Goal: Information Seeking & Learning: Compare options

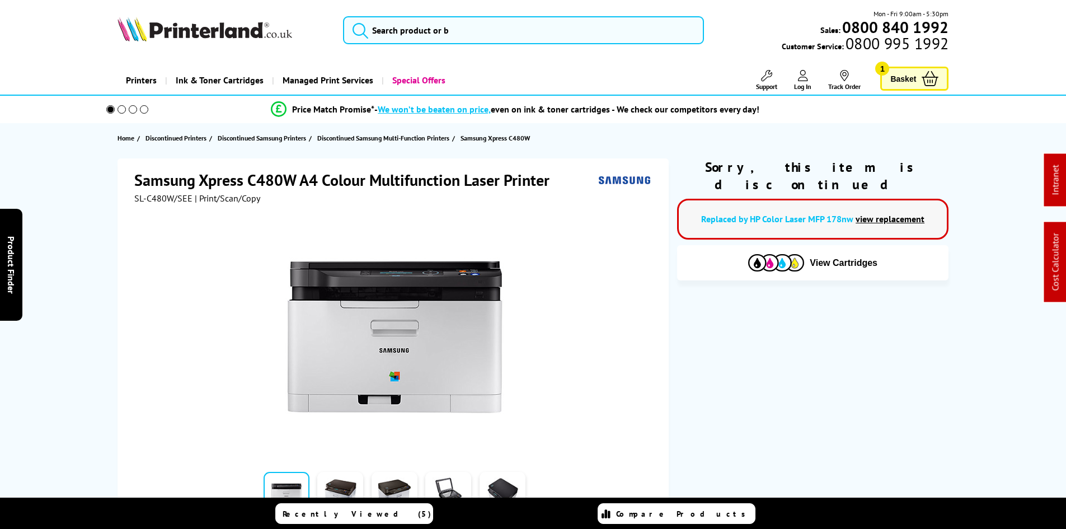
click at [88, 220] on div "Samsung Xpress C480W A4 Colour Multifunction Laser Printer SL-C480W/SEE | Print…" at bounding box center [534, 383] width 896 height 451
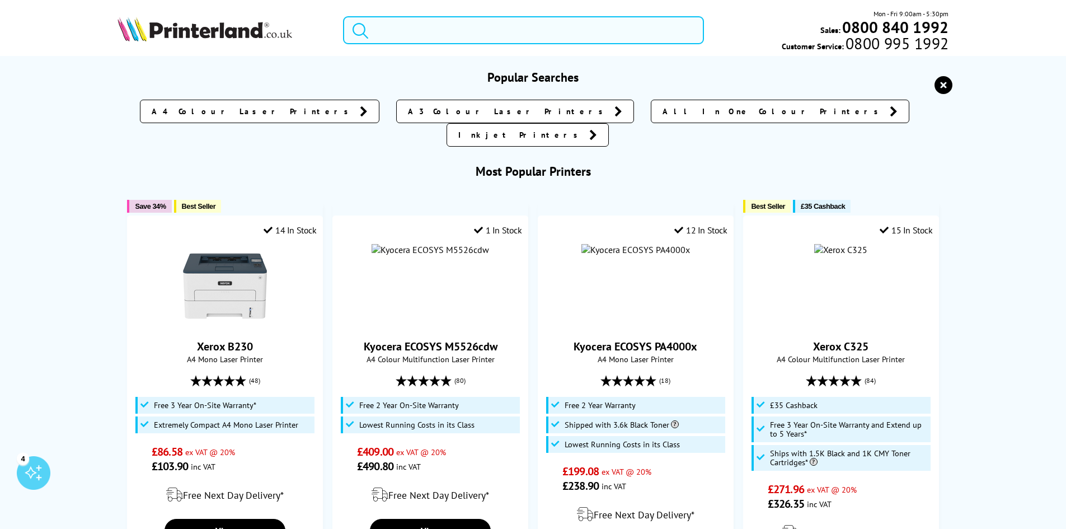
click at [388, 26] on input "search" at bounding box center [523, 30] width 361 height 28
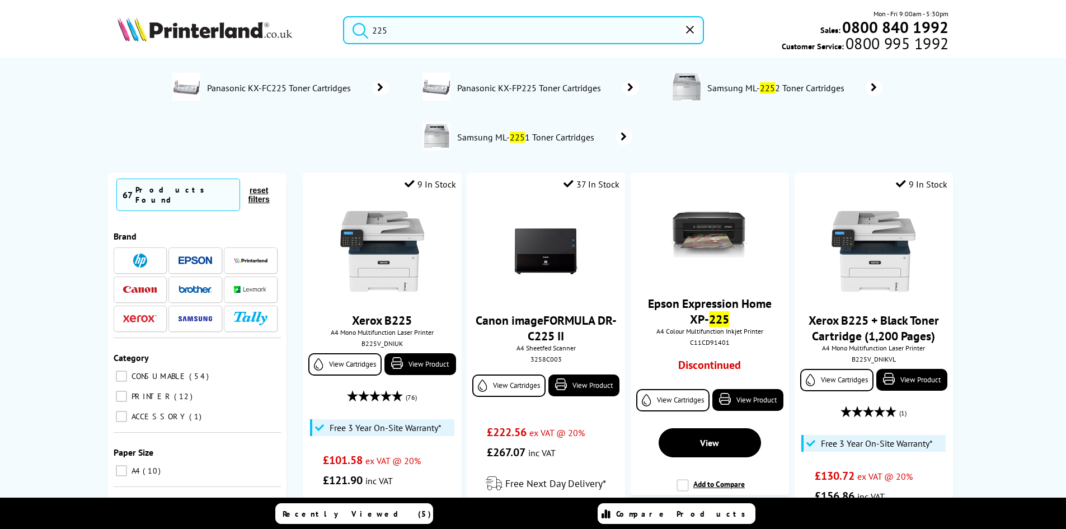
click at [386, 32] on input "225" at bounding box center [523, 30] width 361 height 28
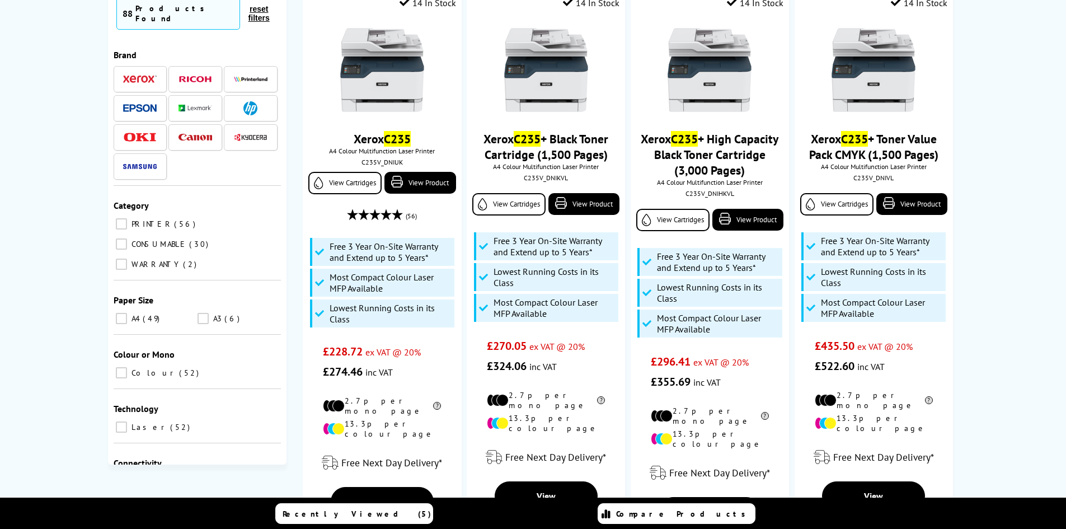
scroll to position [168, 0]
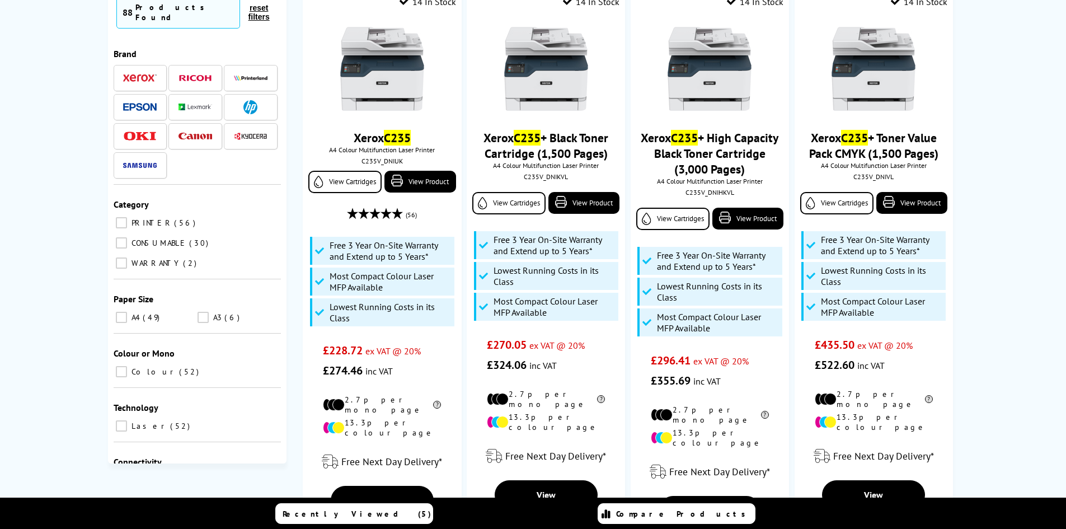
type input "c235"
click at [390, 70] on img at bounding box center [382, 69] width 84 height 84
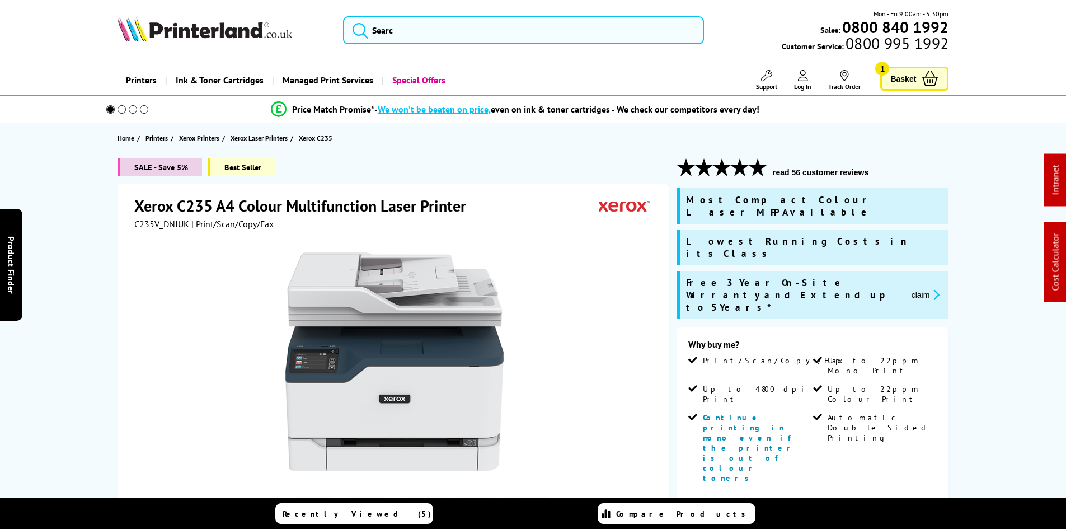
drag, startPoint x: 0, startPoint y: 0, endPoint x: 79, endPoint y: 258, distance: 269.3
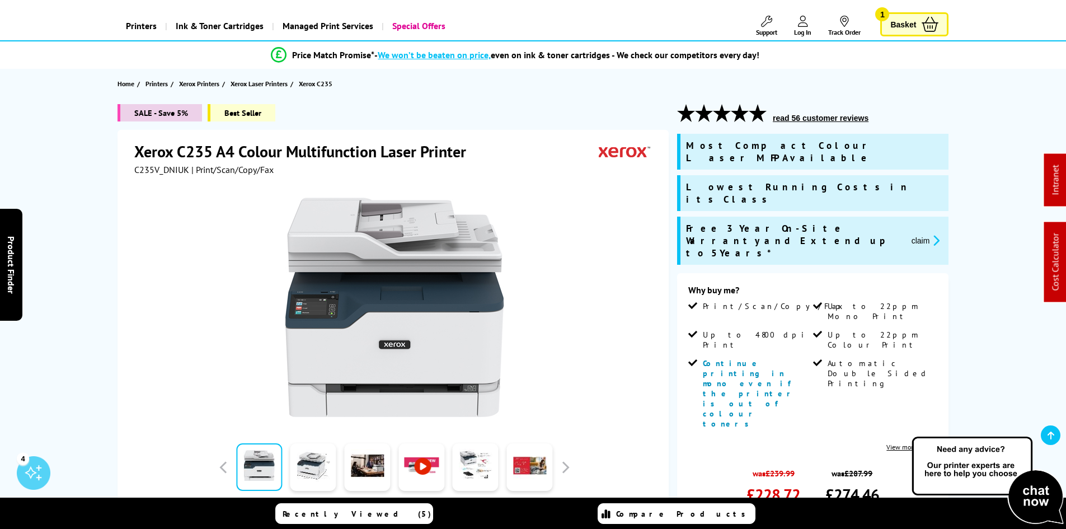
scroll to position [112, 0]
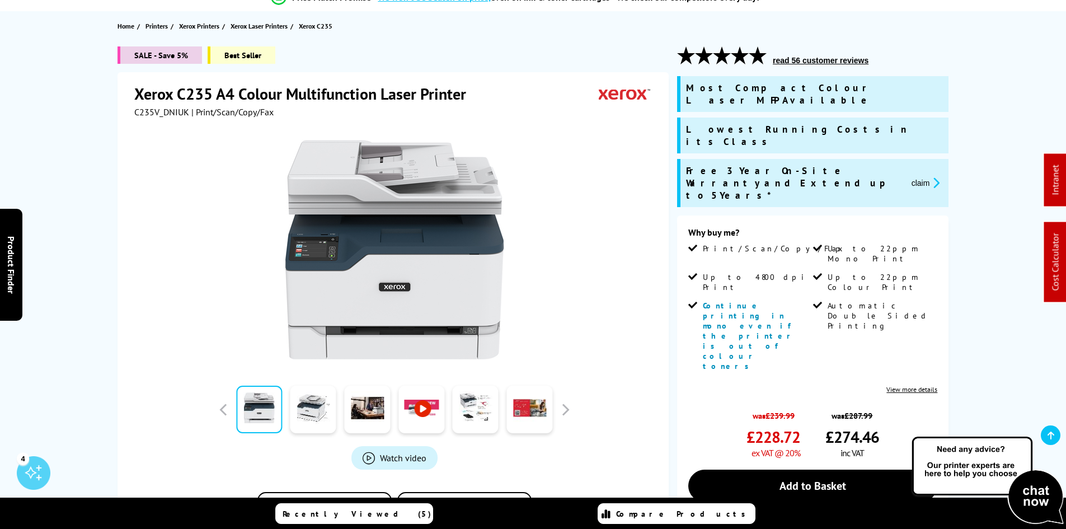
click at [96, 244] on div "SALE - Save 5% Best Seller Xerox C235 A4 Colour Multifunction Laser Printer C23…" at bounding box center [534, 396] width 896 height 700
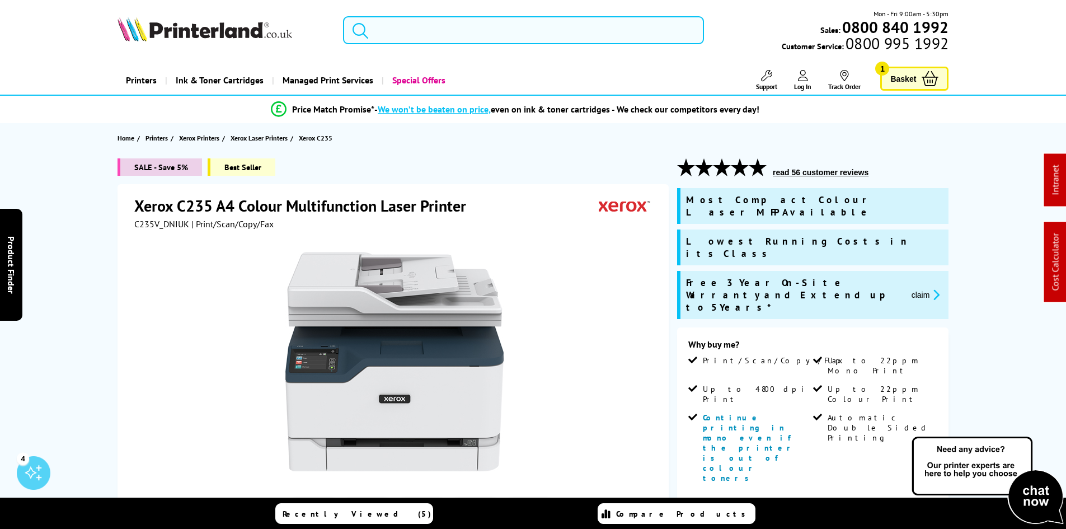
click at [413, 18] on input "search" at bounding box center [523, 30] width 361 height 28
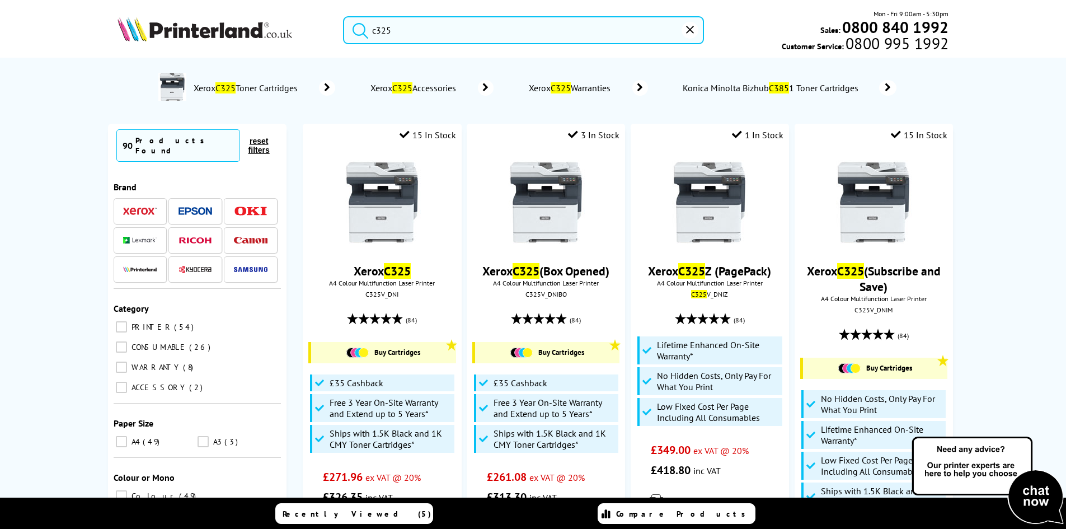
type input "c325"
click at [344, 16] on button "submit" at bounding box center [358, 28] width 28 height 25
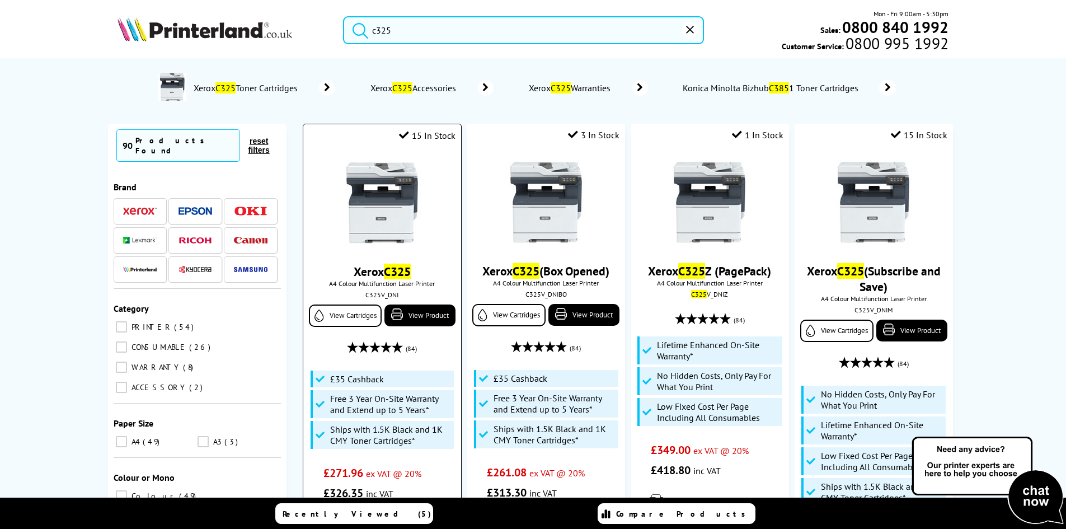
click at [406, 203] on img at bounding box center [382, 203] width 84 height 84
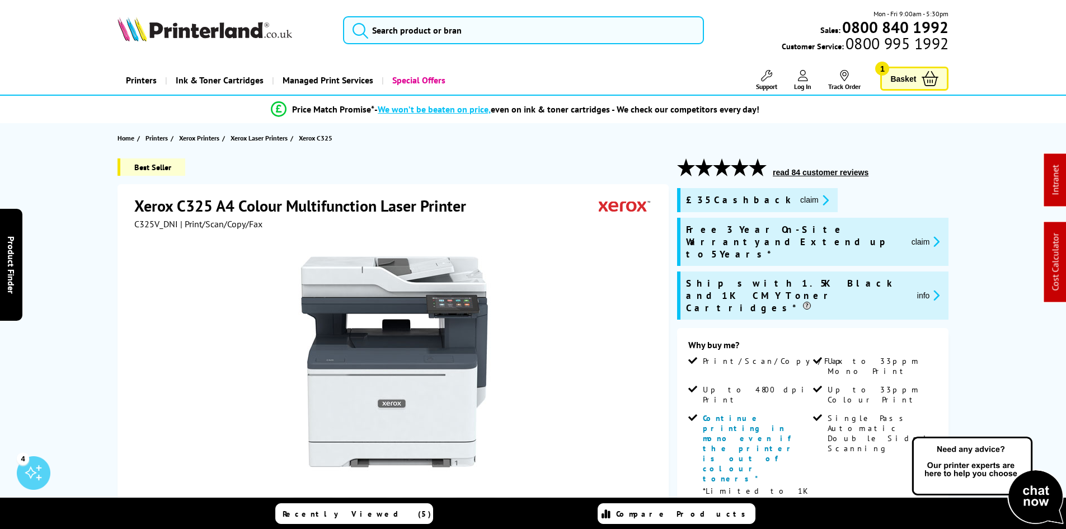
click at [86, 312] on div "Best Seller Xerox C325 A4 Colour Multifunction Laser Printer C325V_DNI | Print/…" at bounding box center [534, 512] width 896 height 709
click at [166, 223] on span "C325V_DNI" at bounding box center [156, 223] width 44 height 11
copy span "C325V_DNI"
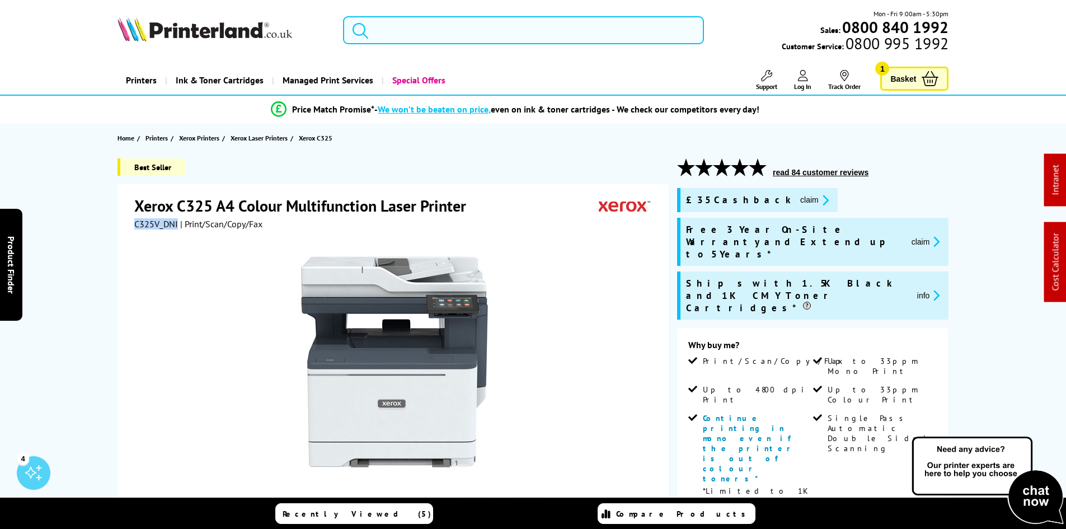
drag, startPoint x: 764, startPoint y: 204, endPoint x: 773, endPoint y: 213, distance: 13.1
click at [797, 204] on button "claim" at bounding box center [814, 200] width 35 height 13
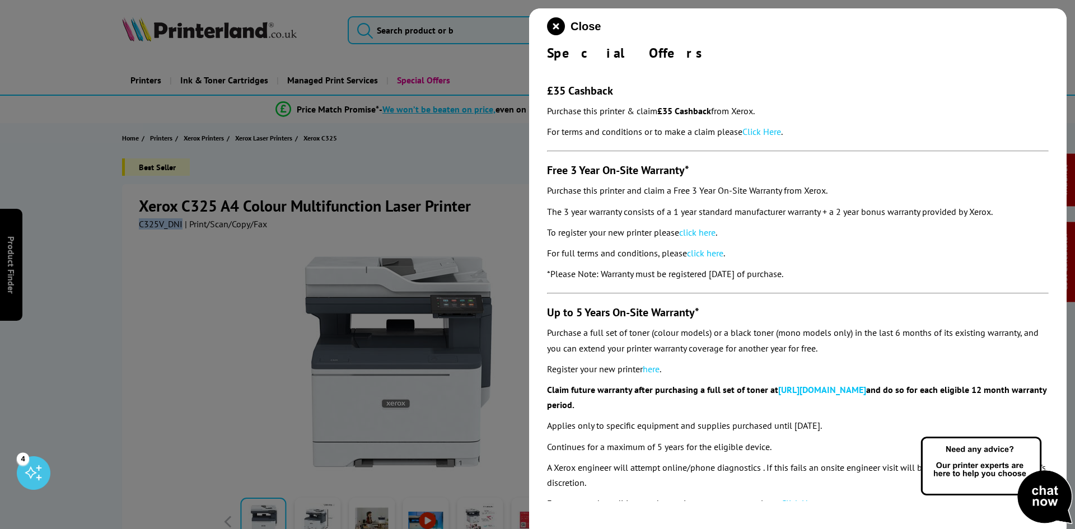
drag, startPoint x: 547, startPoint y: 56, endPoint x: 846, endPoint y: 273, distance: 369.1
click at [846, 273] on div "Close Special Offers £35 Cashback Purchase this printer & claim £35 Cashback fr…" at bounding box center [797, 272] width 537 height 529
copy div "Special Offers £35 Cashback Purchase this printer & claim £35 Cashback from Xer…"
drag, startPoint x: 556, startPoint y: 28, endPoint x: 517, endPoint y: 40, distance: 40.4
click at [556, 28] on icon "close modal" at bounding box center [556, 26] width 18 height 18
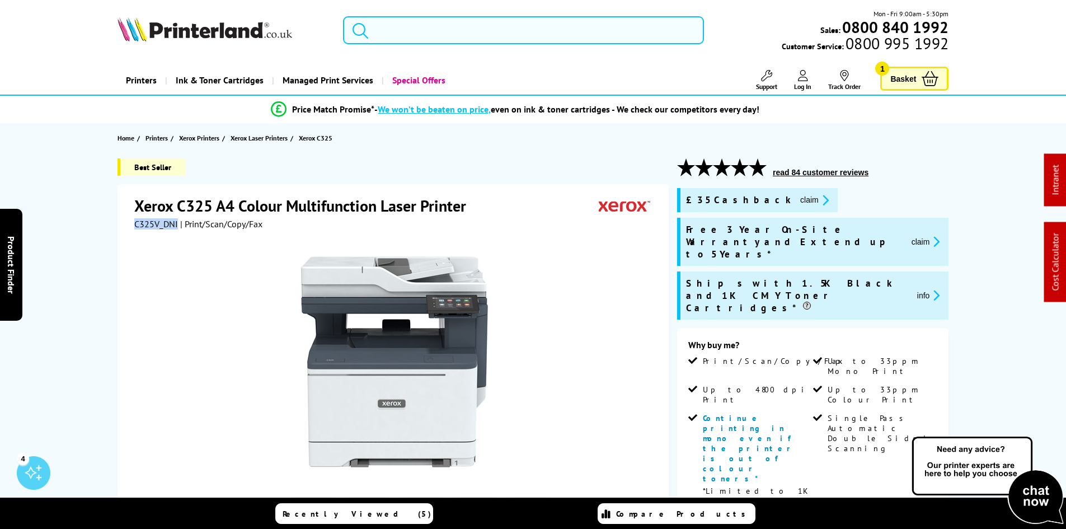
click at [391, 31] on input "search" at bounding box center [523, 30] width 361 height 28
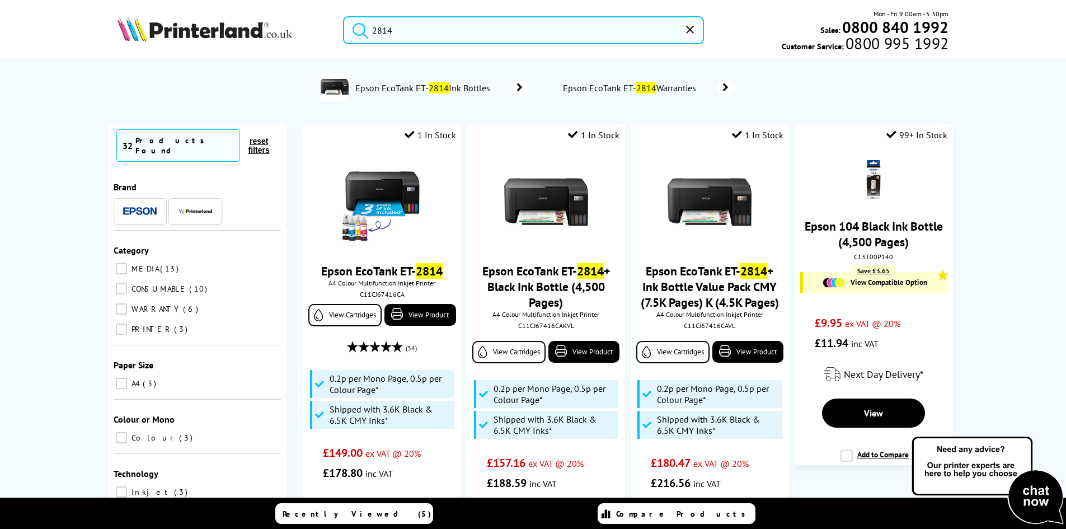
click at [390, 30] on input "2814" at bounding box center [523, 30] width 361 height 28
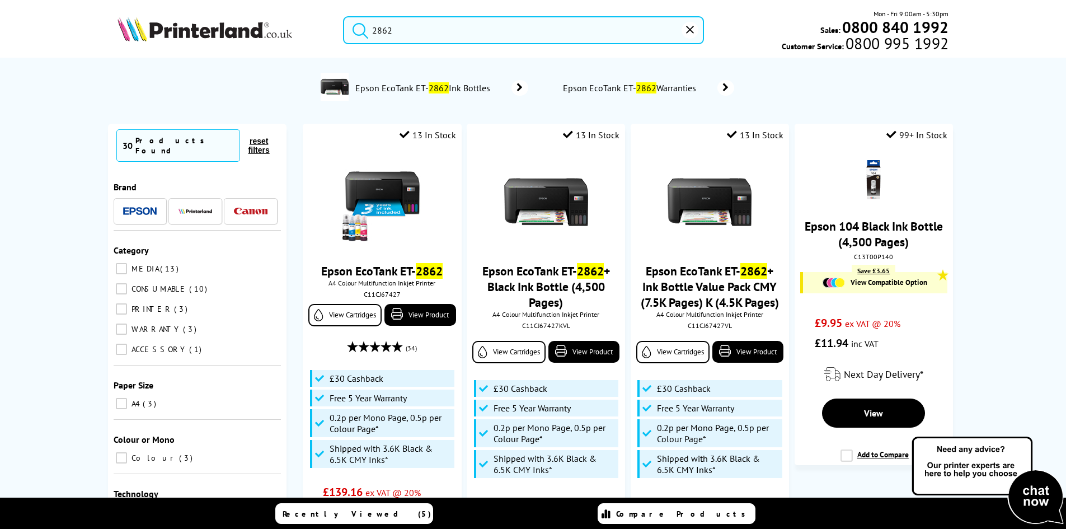
type input "2862"
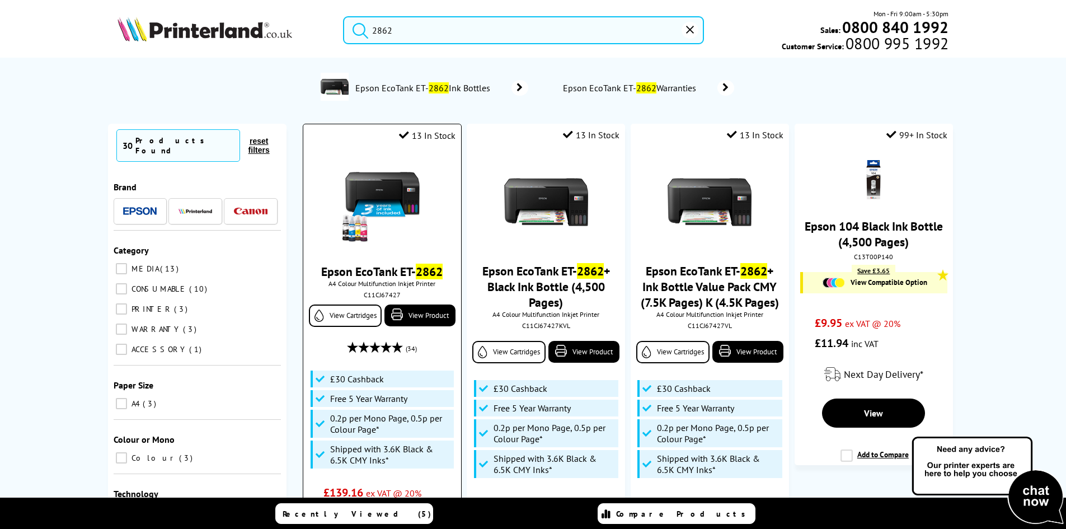
drag, startPoint x: 399, startPoint y: 204, endPoint x: 428, endPoint y: 204, distance: 29.7
click at [399, 204] on img at bounding box center [382, 203] width 84 height 84
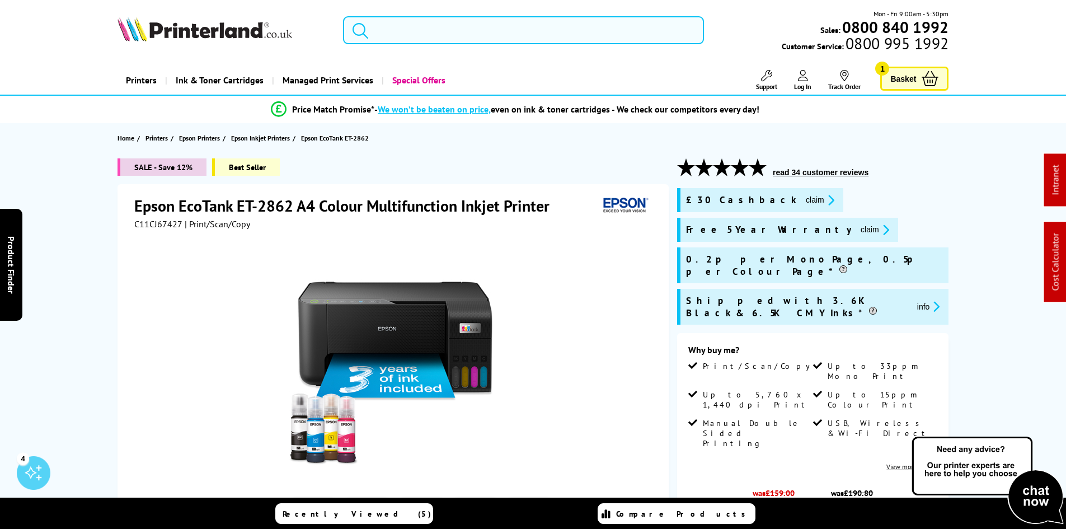
click at [803, 198] on button "claim" at bounding box center [820, 200] width 35 height 13
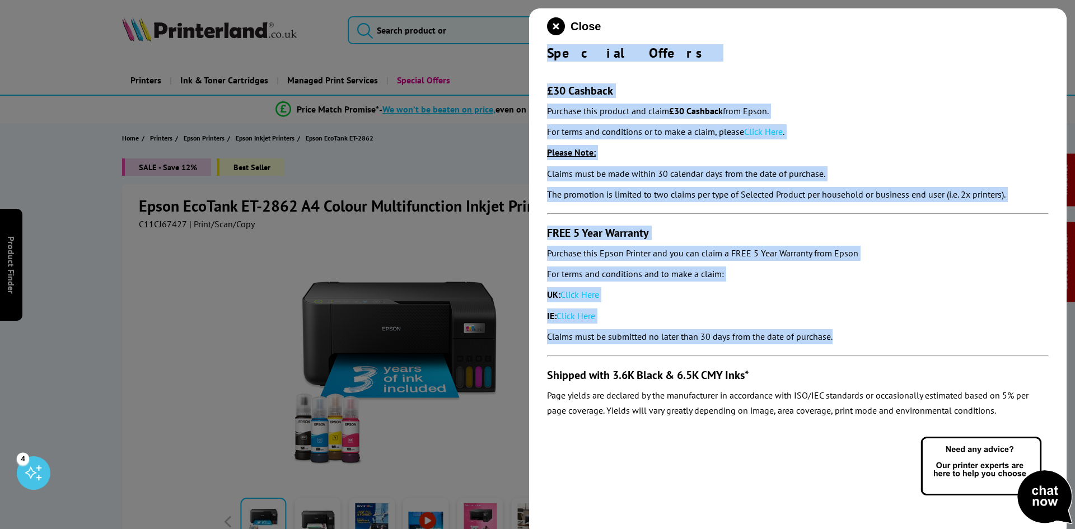
drag, startPoint x: 541, startPoint y: 46, endPoint x: 900, endPoint y: 332, distance: 458.5
click at [900, 332] on div "Close Special Offers £30 Cashback Purchase this product and claim £30 Cashback …" at bounding box center [797, 272] width 537 height 529
copy div "Special Offers £30 Cashback Purchase this product and claim £30 Cashback from E…"
drag, startPoint x: 958, startPoint y: 303, endPoint x: 948, endPoint y: 293, distance: 13.9
click at [958, 303] on div "FREE 5 Year Warranty Purchase this Epson Printer and you can claim a FREE 5 Yea…" at bounding box center [798, 285] width 502 height 119
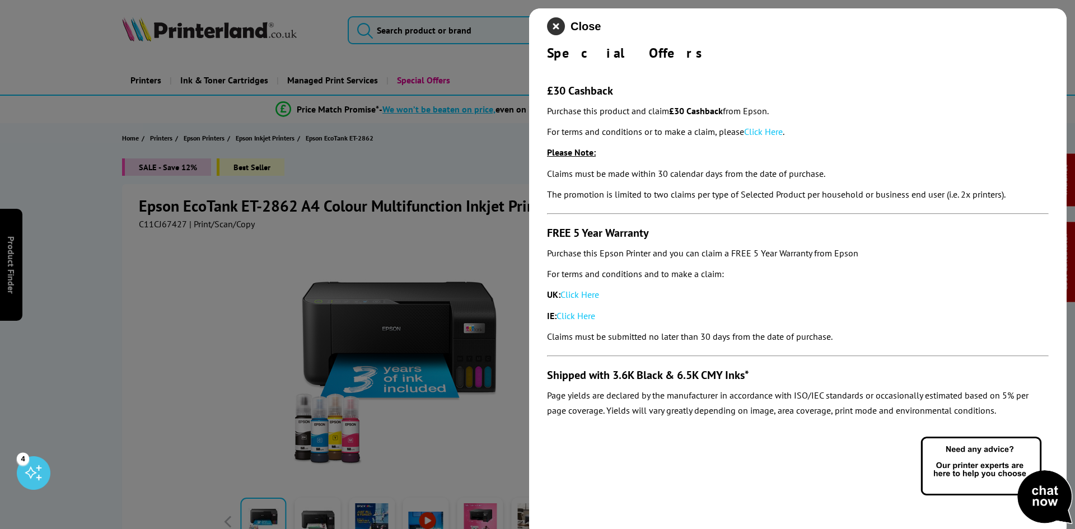
click at [555, 18] on icon "close modal" at bounding box center [556, 26] width 18 height 18
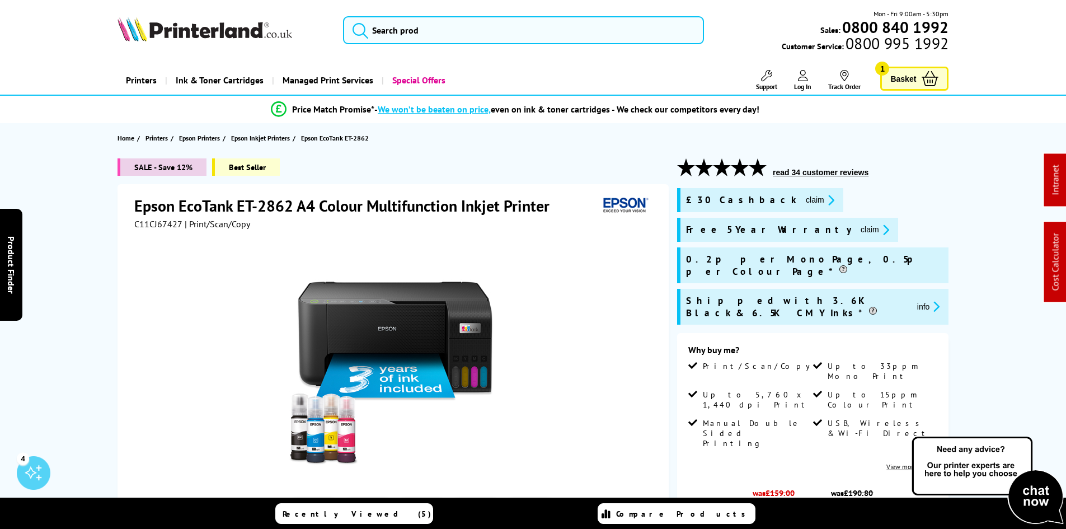
click at [86, 245] on div "SALE - Save 12% Best Seller Epson EcoTank ET-2862 A4 Colour Multifunction Inkje…" at bounding box center [534, 470] width 896 height 625
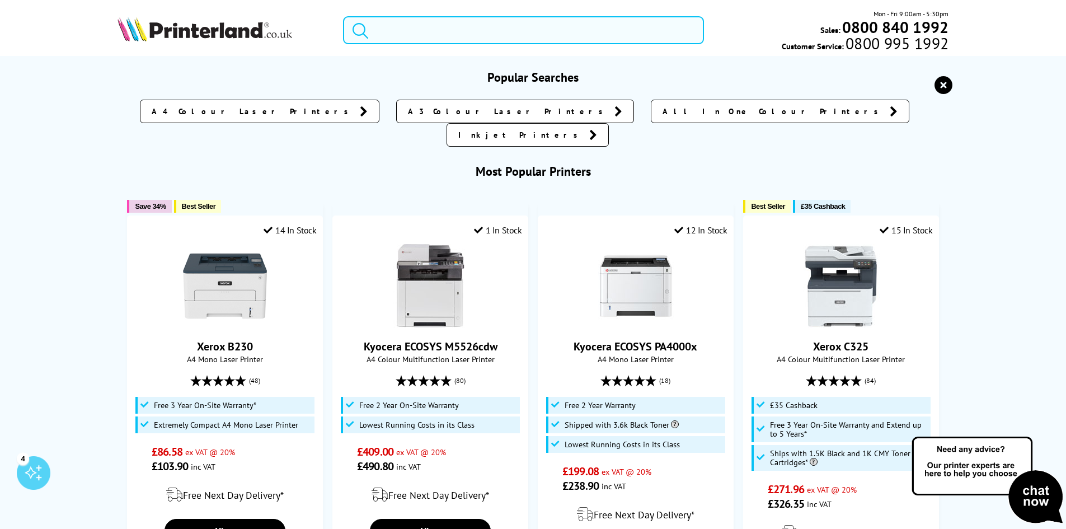
paste input "6510V_DN"
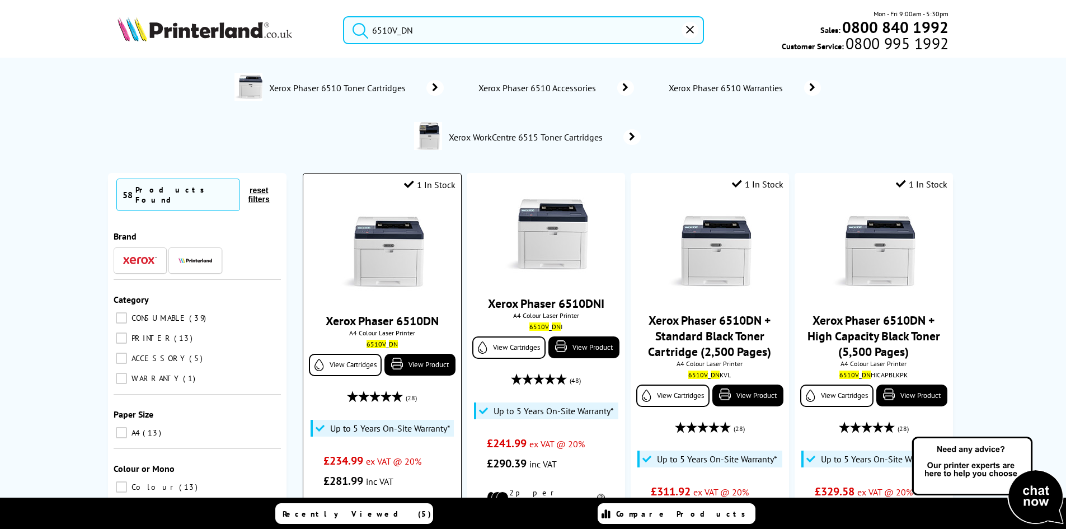
type input "6510V_DN"
click at [396, 256] on img at bounding box center [382, 252] width 84 height 84
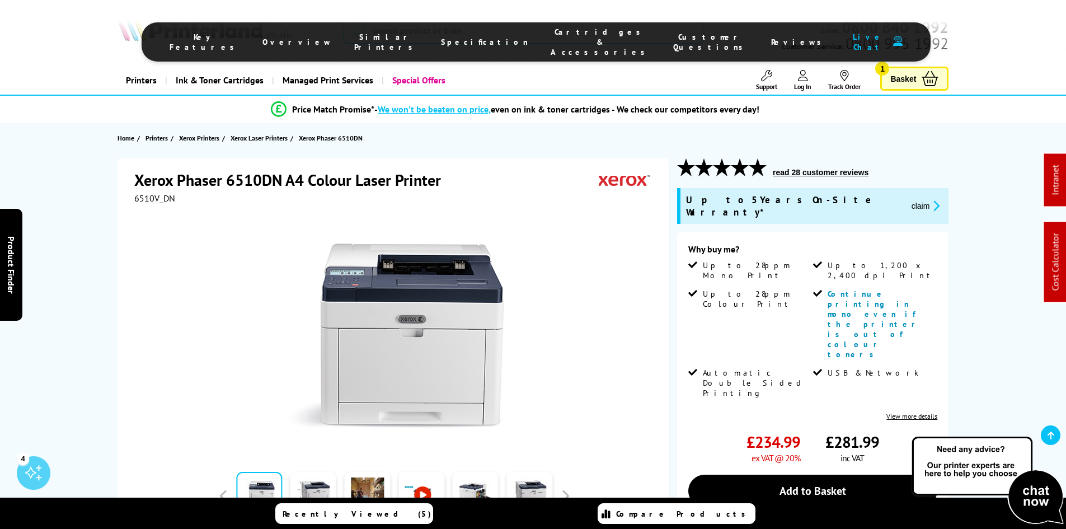
drag, startPoint x: 148, startPoint y: 361, endPoint x: 160, endPoint y: 83, distance: 277.3
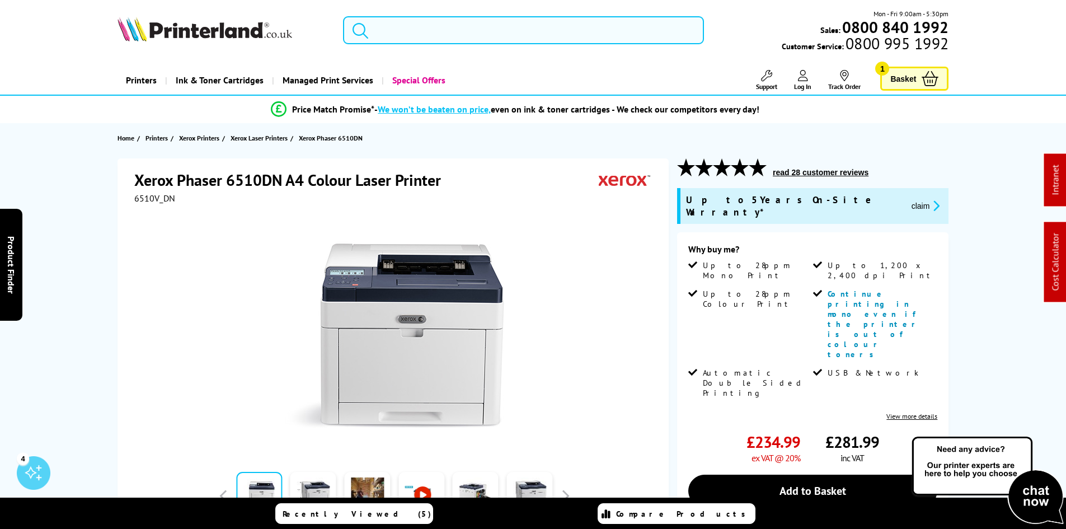
click at [447, 35] on input "search" at bounding box center [523, 30] width 361 height 28
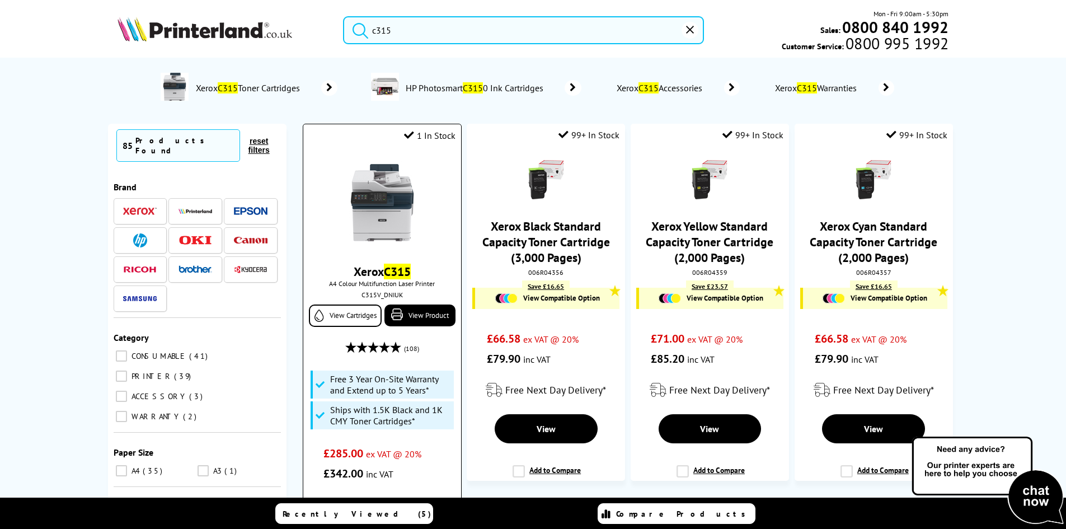
type input "c315"
click at [393, 218] on img at bounding box center [382, 203] width 84 height 84
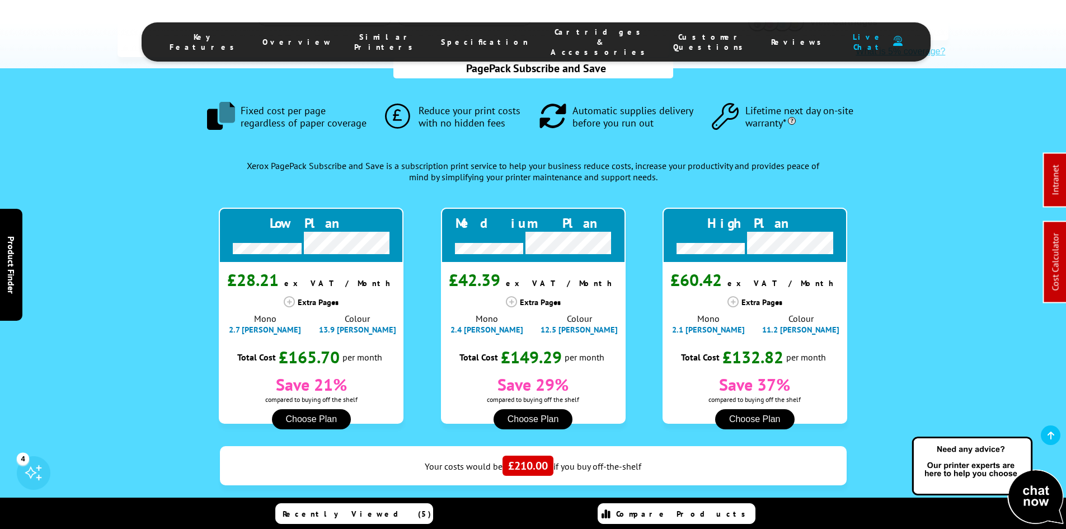
scroll to position [784, 0]
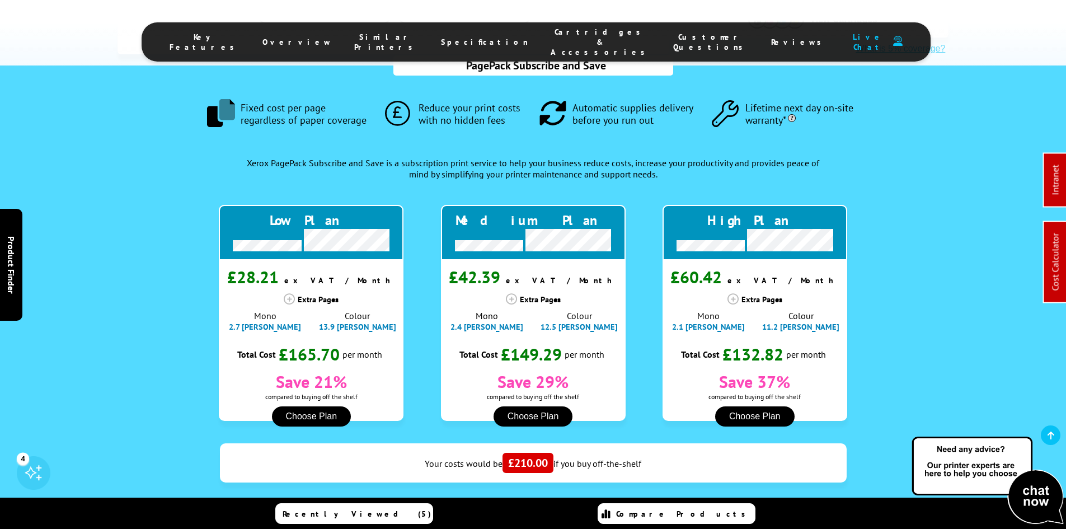
drag, startPoint x: 562, startPoint y: 38, endPoint x: 566, endPoint y: 101, distance: 63.4
click at [562, 38] on span "Cartridges & Accessories" at bounding box center [601, 42] width 100 height 30
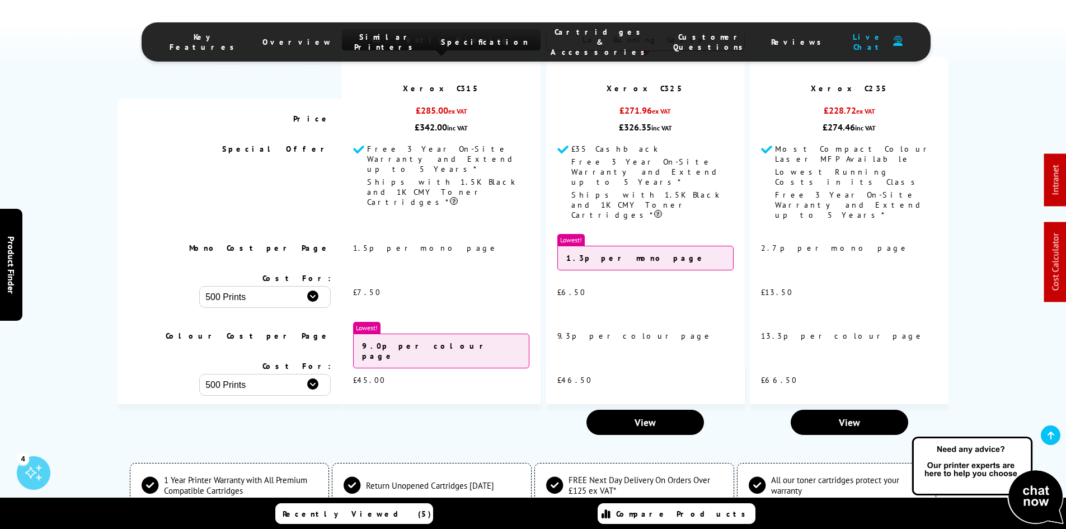
scroll to position [3845, 0]
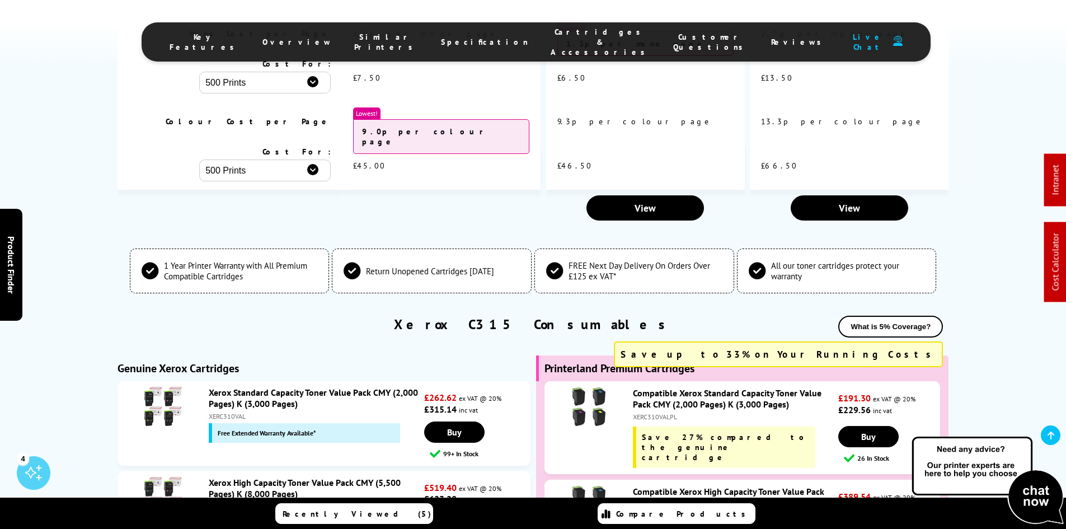
click at [663, 413] on div "XERC310VALPL" at bounding box center [734, 417] width 203 height 8
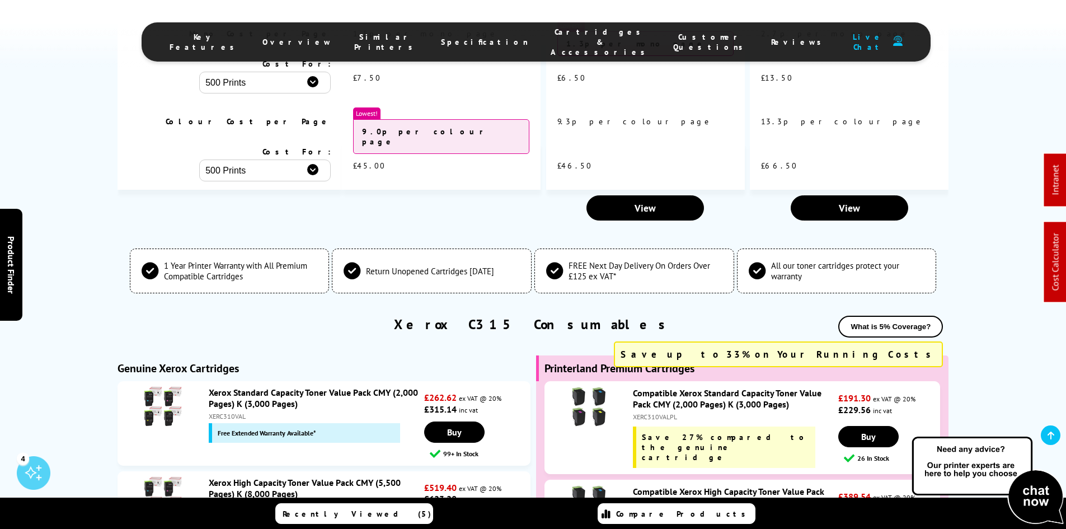
copy div "XERC310VALPL"
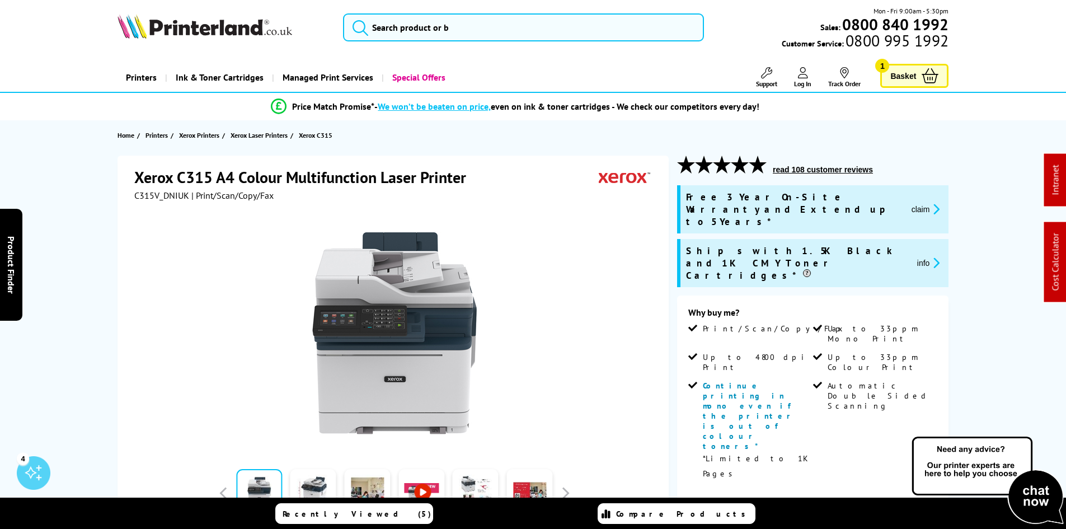
scroll to position [0, 0]
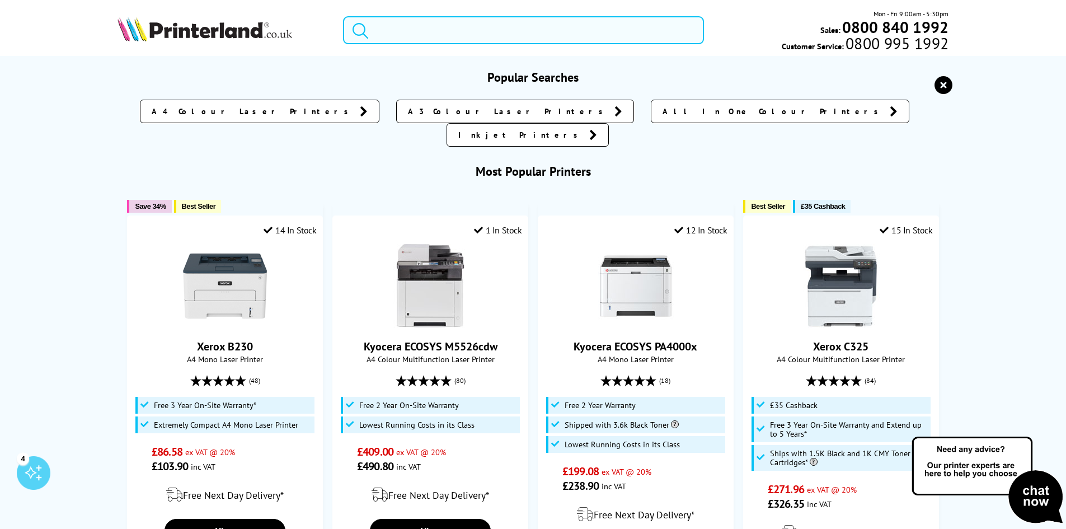
click at [409, 32] on input "search" at bounding box center [523, 30] width 361 height 28
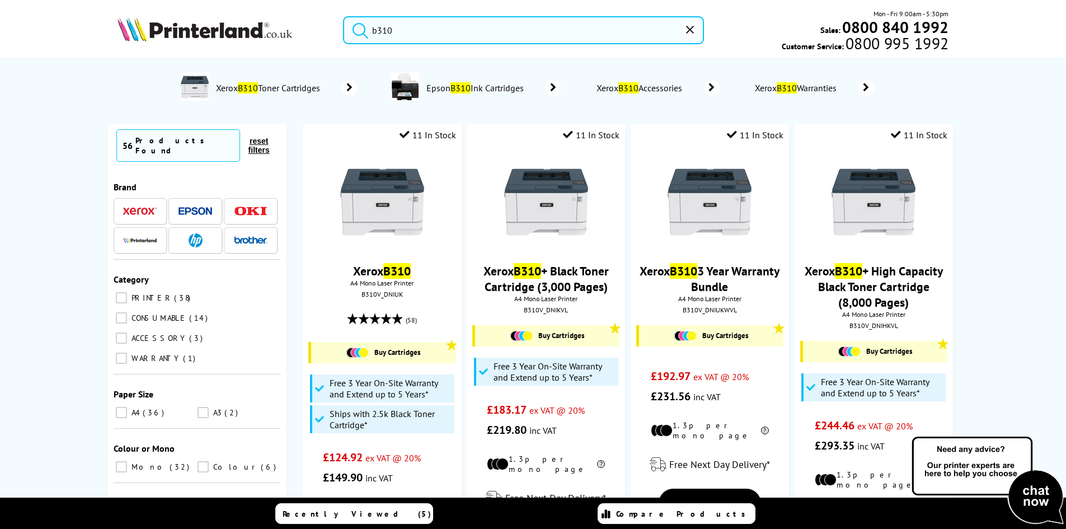
type input "b310"
click at [344, 16] on button "submit" at bounding box center [358, 28] width 28 height 25
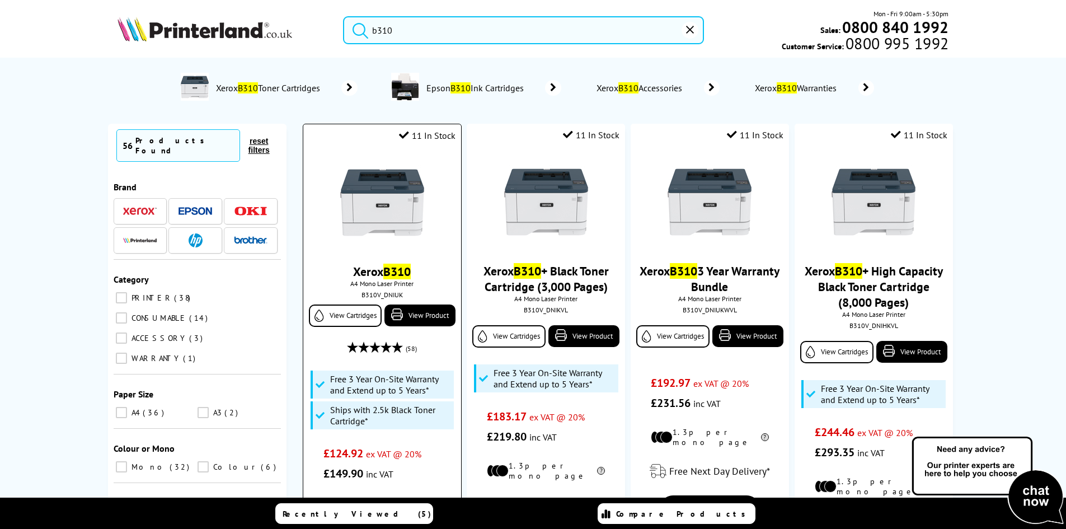
click at [377, 213] on img at bounding box center [382, 203] width 84 height 84
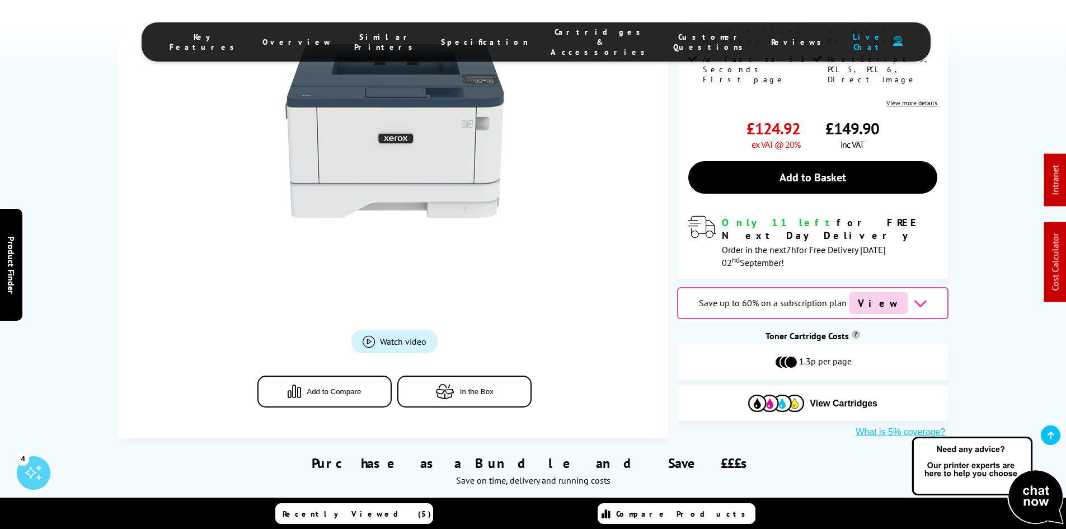
scroll to position [336, 0]
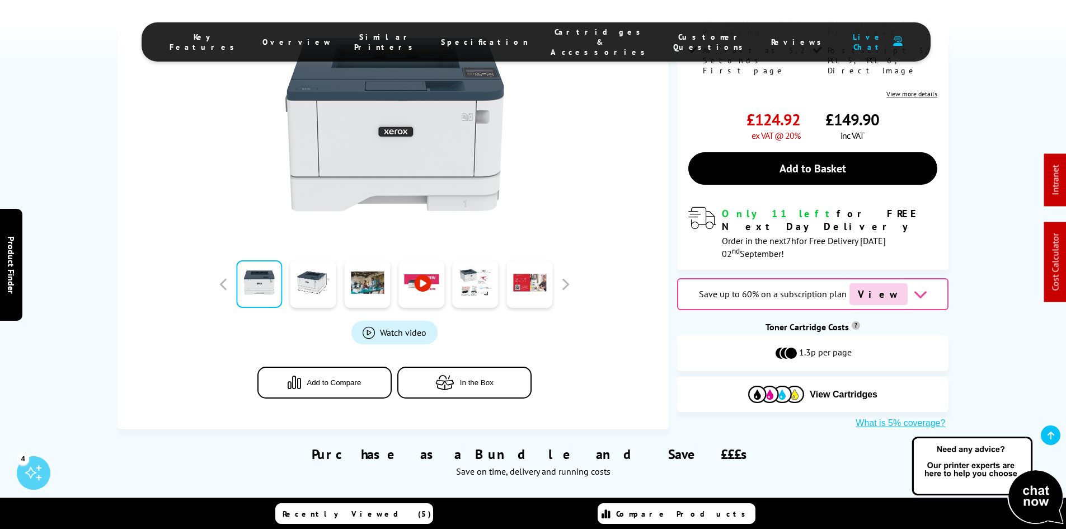
click at [561, 39] on span "Cartridges & Accessories" at bounding box center [601, 42] width 100 height 30
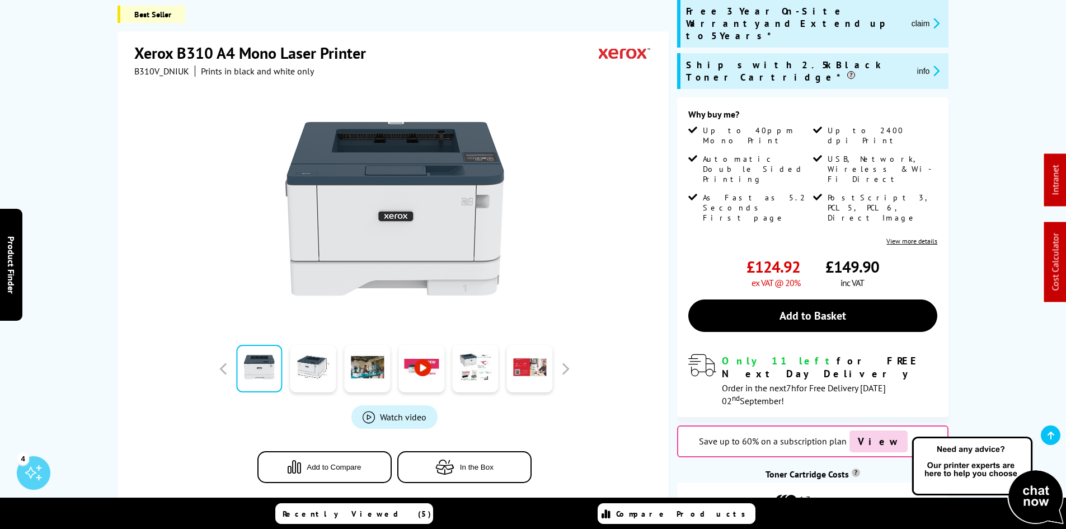
scroll to position [0, 0]
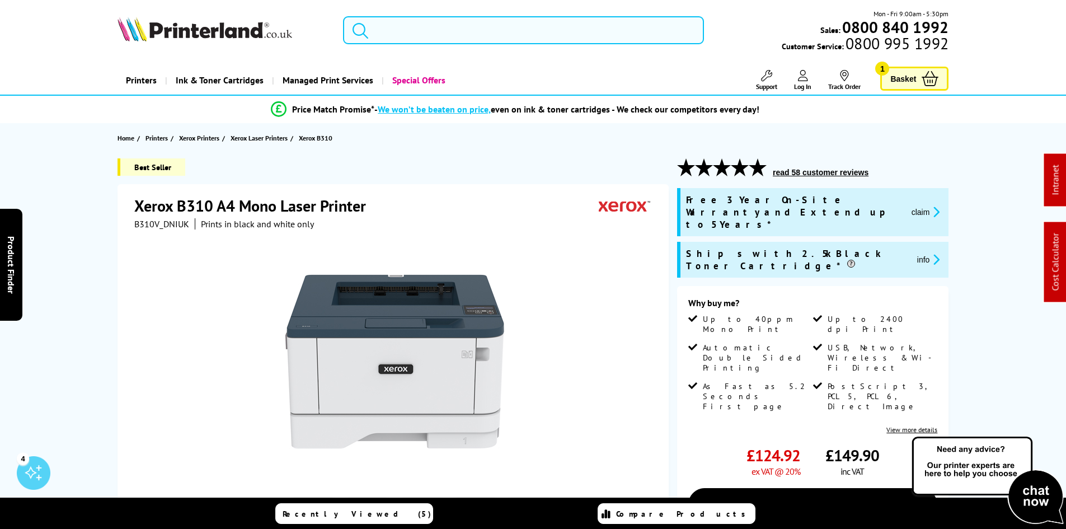
click at [403, 36] on input "search" at bounding box center [523, 30] width 361 height 28
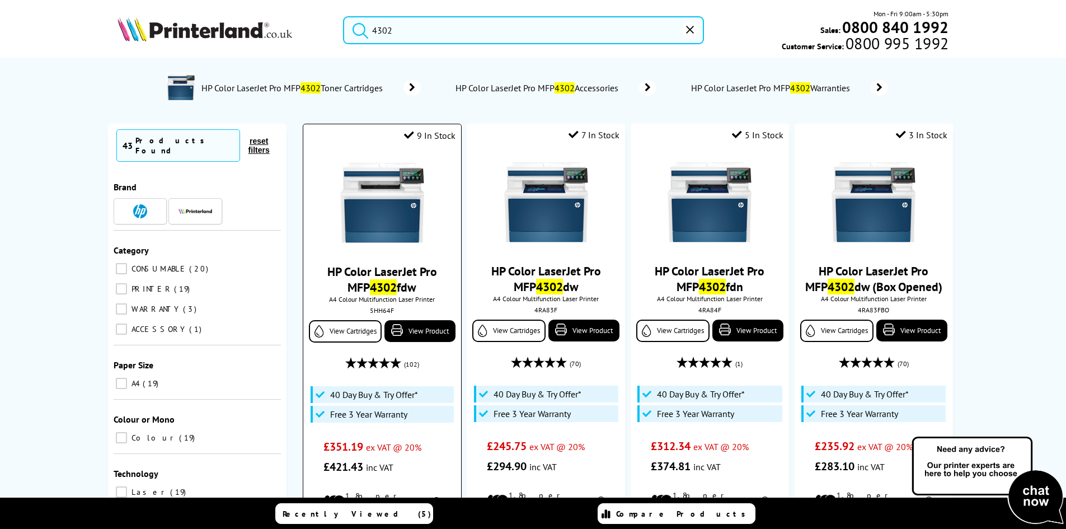
type input "4302"
click at [404, 183] on img at bounding box center [382, 203] width 84 height 84
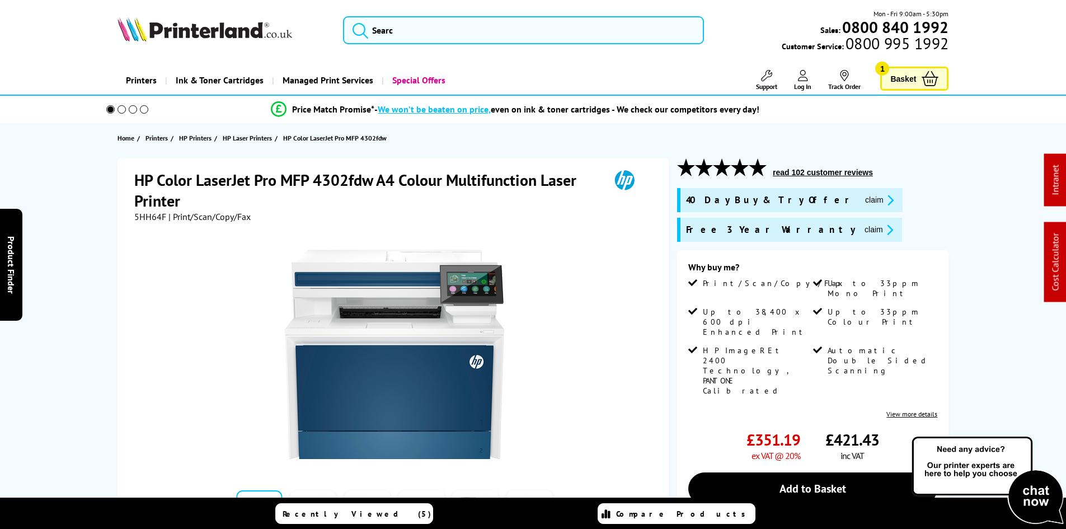
click at [427, 33] on input "search" at bounding box center [523, 30] width 361 height 28
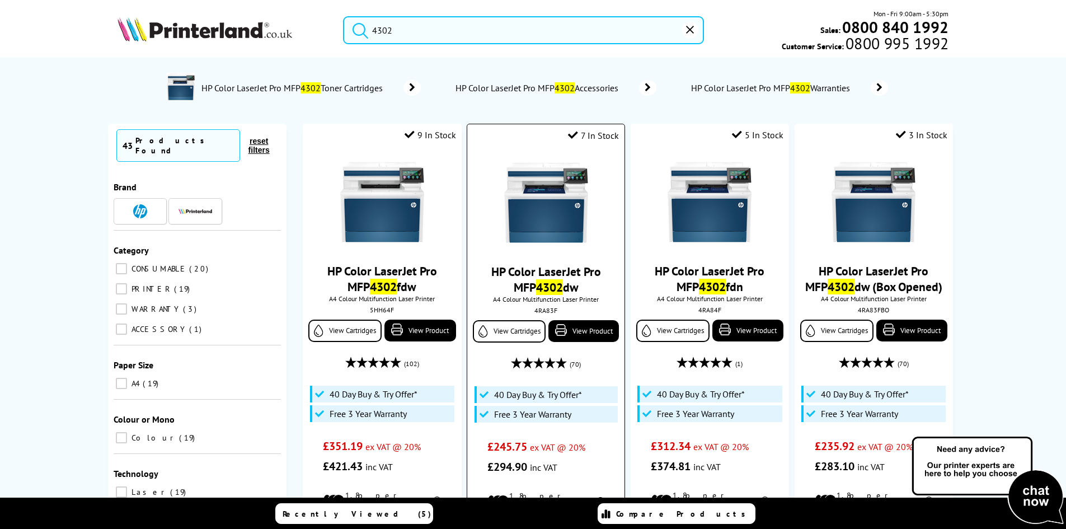
type input "4302"
drag, startPoint x: 540, startPoint y: 207, endPoint x: 533, endPoint y: 207, distance: 7.3
click at [540, 207] on img at bounding box center [546, 203] width 84 height 84
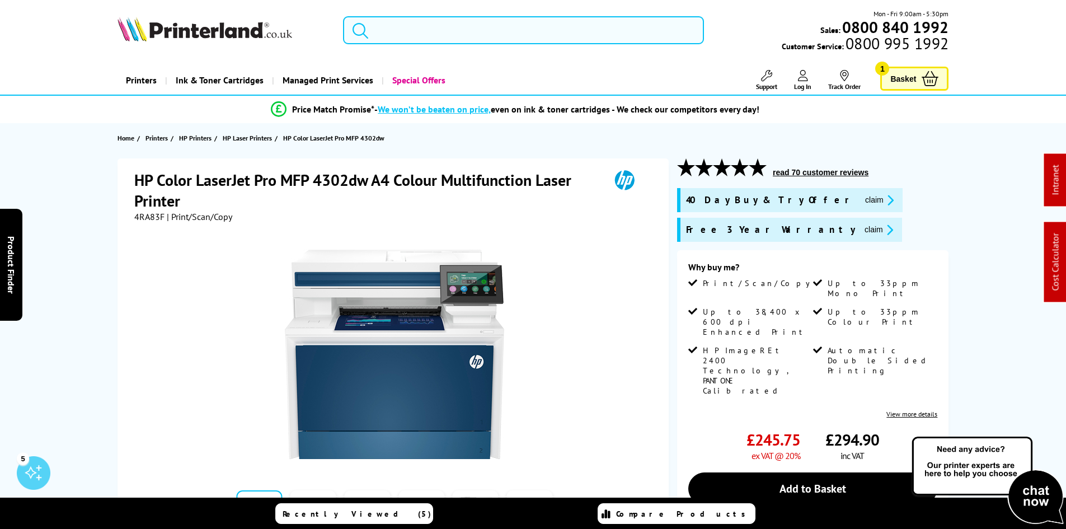
click at [404, 25] on input "search" at bounding box center [523, 30] width 361 height 28
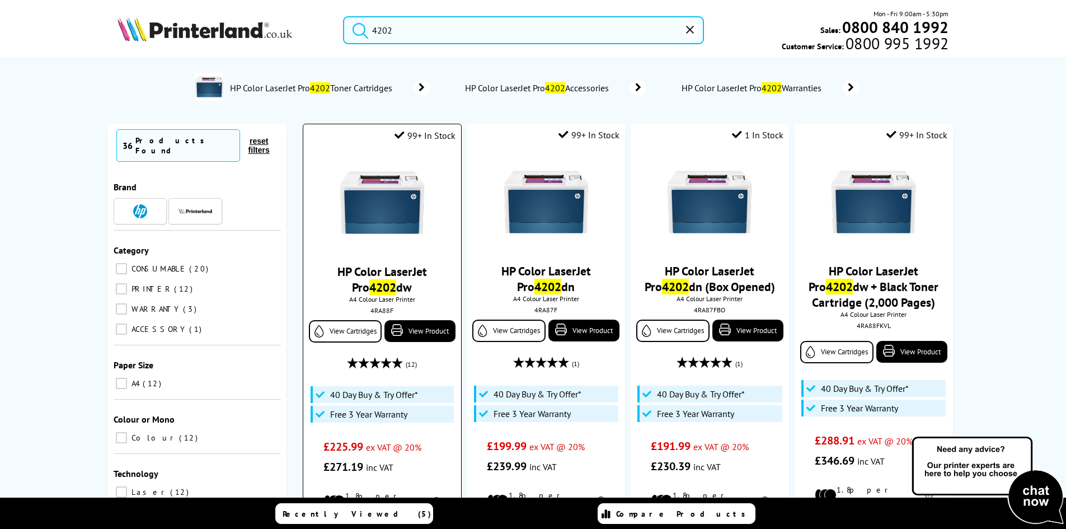
type input "4202"
click at [386, 191] on img at bounding box center [382, 203] width 84 height 84
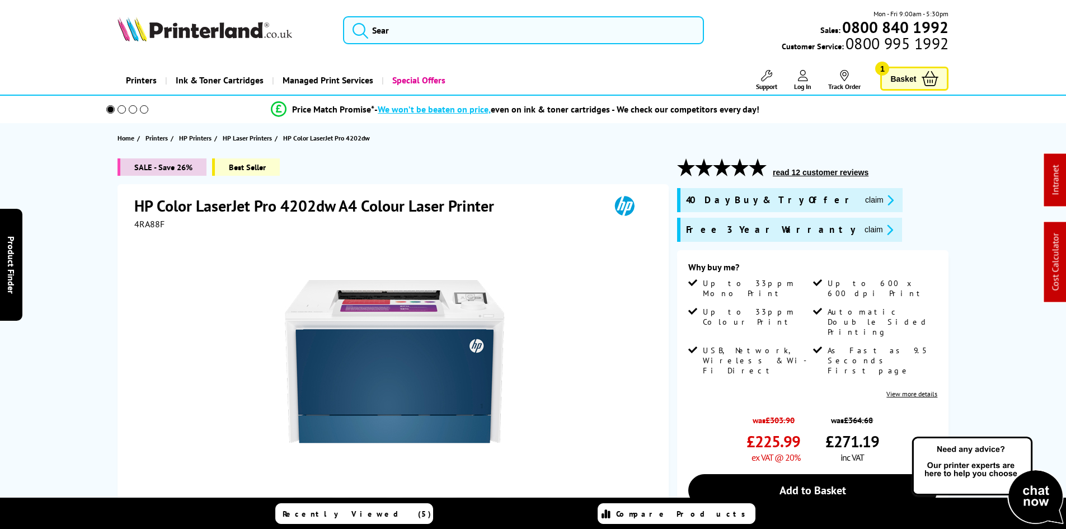
click at [92, 201] on div "SALE - Save 26% Best Seller HP Color LaserJet Pro 4202dw A4 Colour Laser Printe…" at bounding box center [534, 430] width 896 height 545
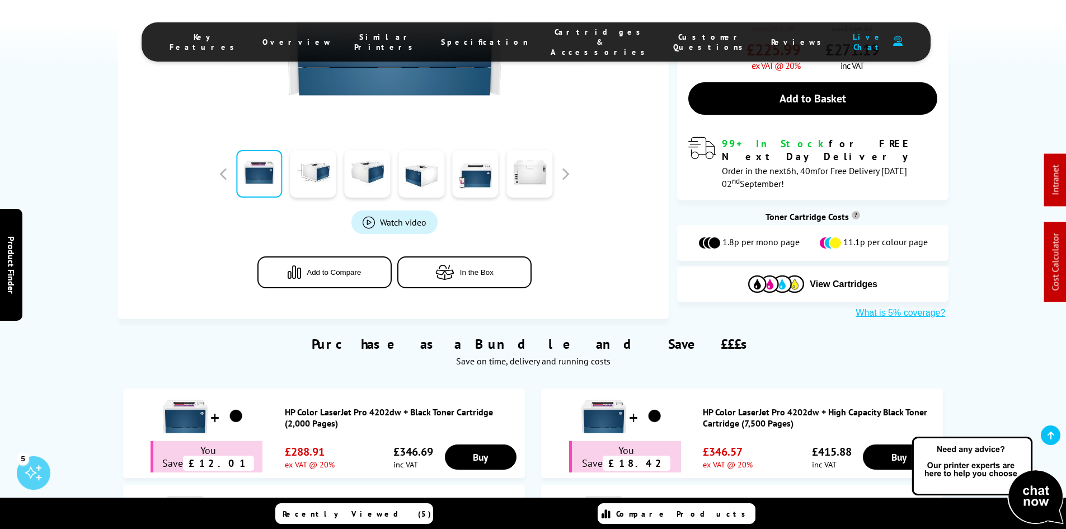
scroll to position [56, 0]
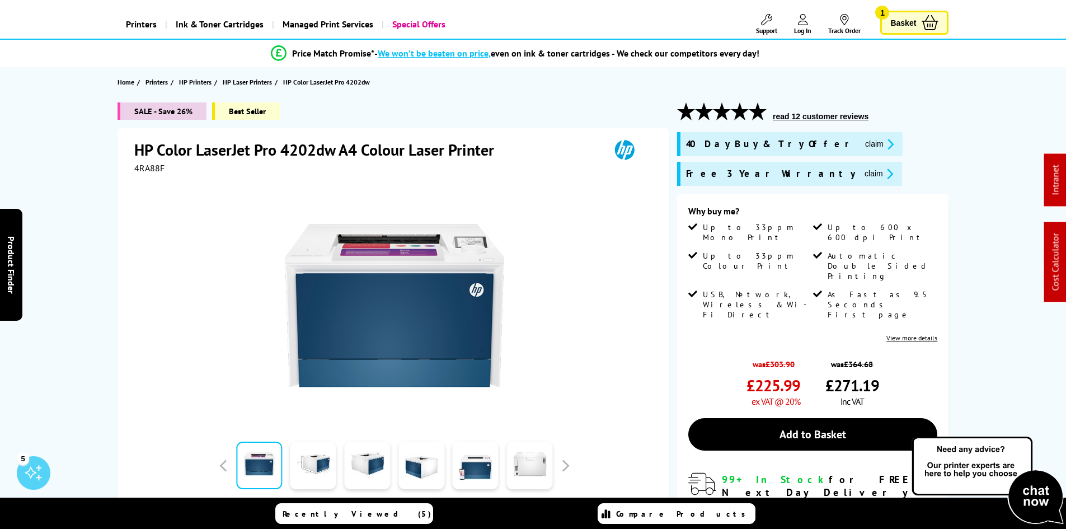
click at [99, 200] on div "SALE - Save 26% Best Seller HP Color LaserJet Pro 4202dw A4 Colour Laser Printe…" at bounding box center [534, 378] width 896 height 553
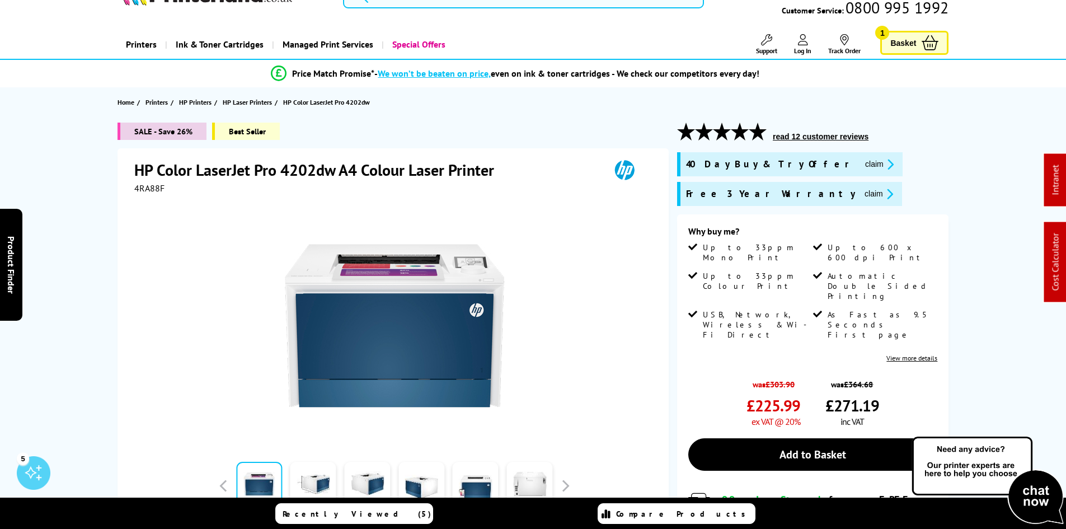
scroll to position [0, 0]
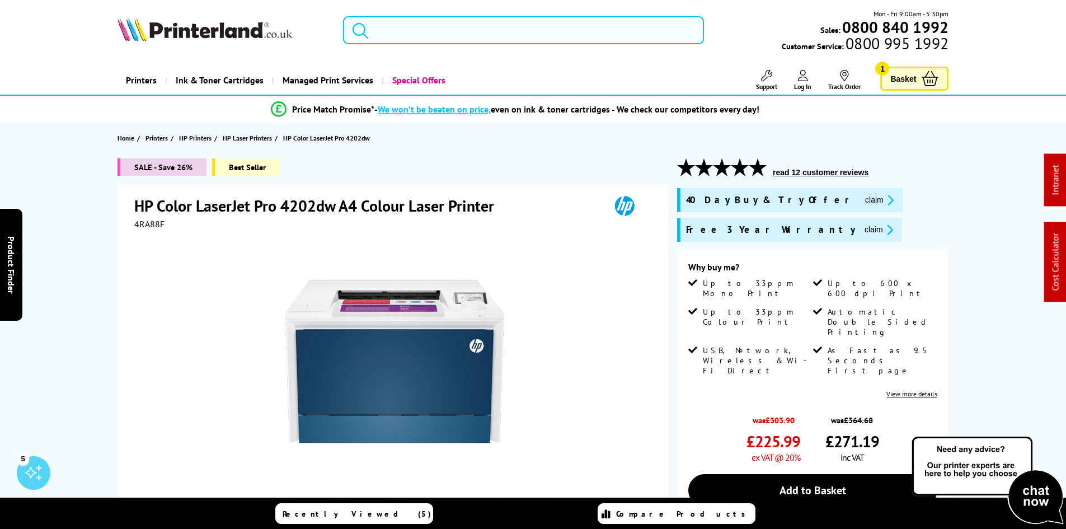
click at [428, 25] on input "search" at bounding box center [523, 30] width 361 height 28
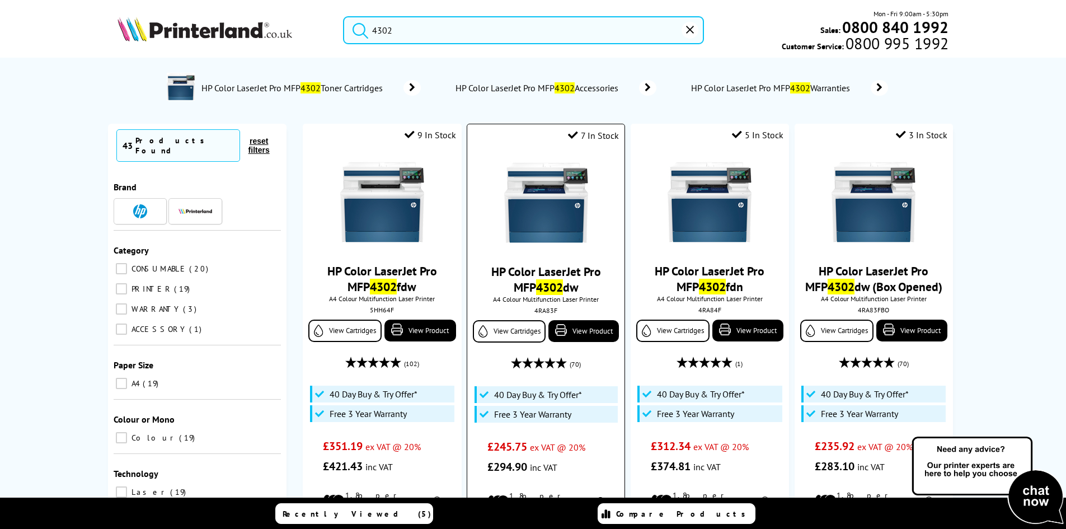
type input "4302"
click at [526, 186] on img at bounding box center [546, 203] width 84 height 84
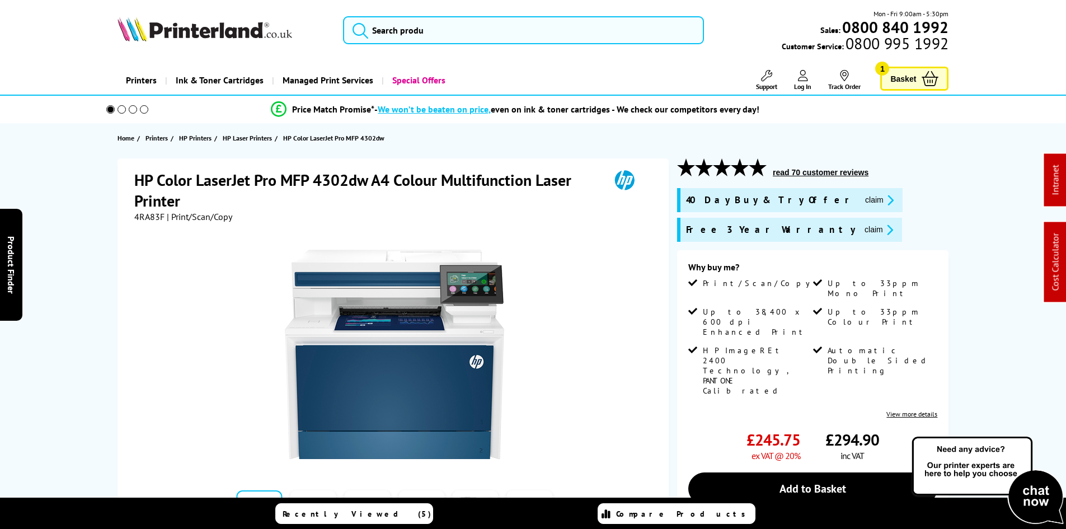
drag, startPoint x: 69, startPoint y: 319, endPoint x: 75, endPoint y: 170, distance: 149.6
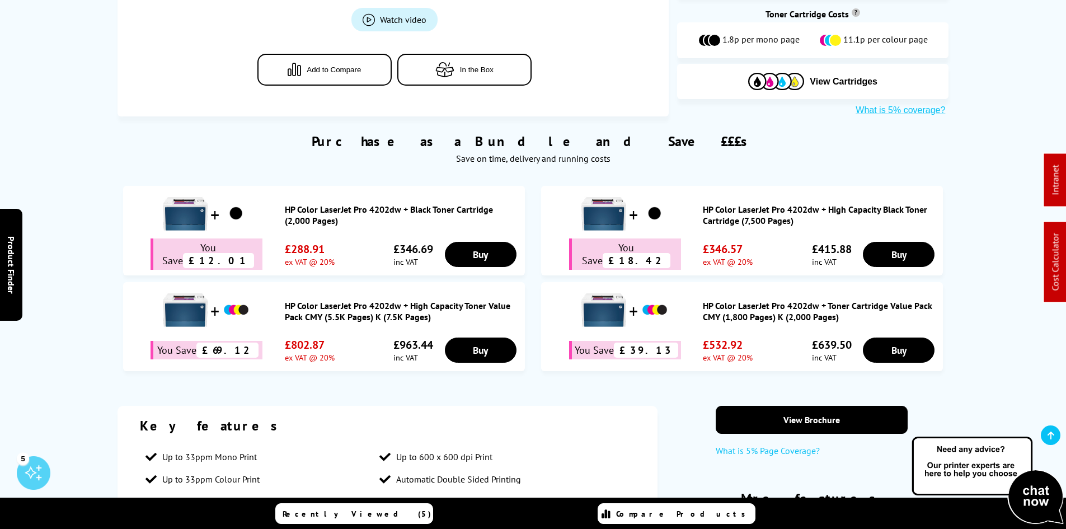
scroll to position [616, 0]
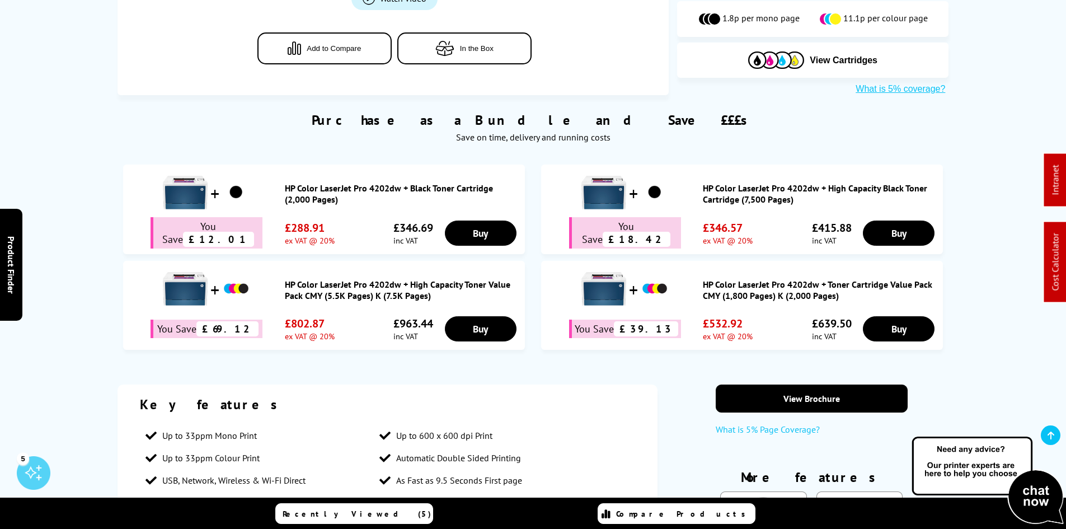
click at [575, 35] on span "Cartridges & Accessories" at bounding box center [601, 42] width 100 height 30
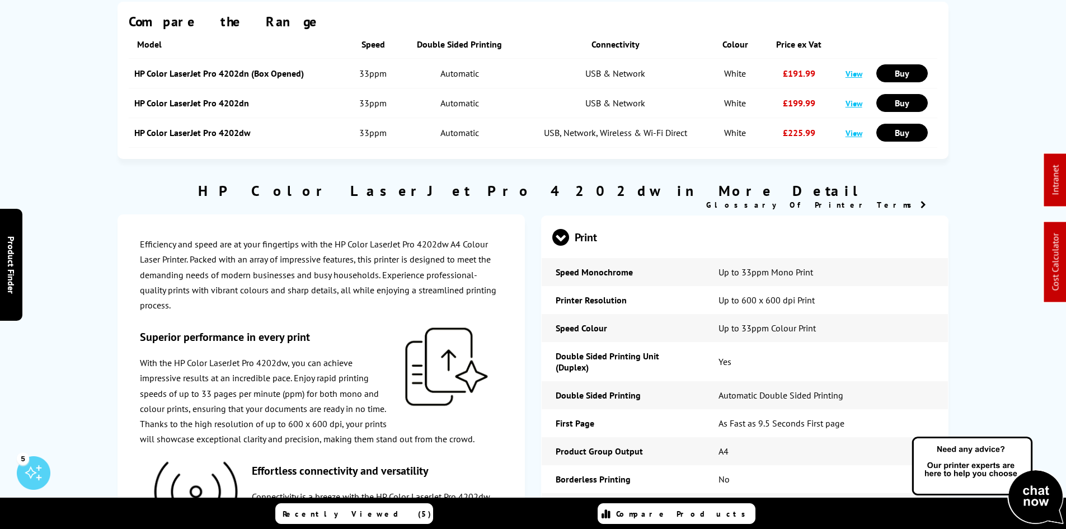
scroll to position [0, 0]
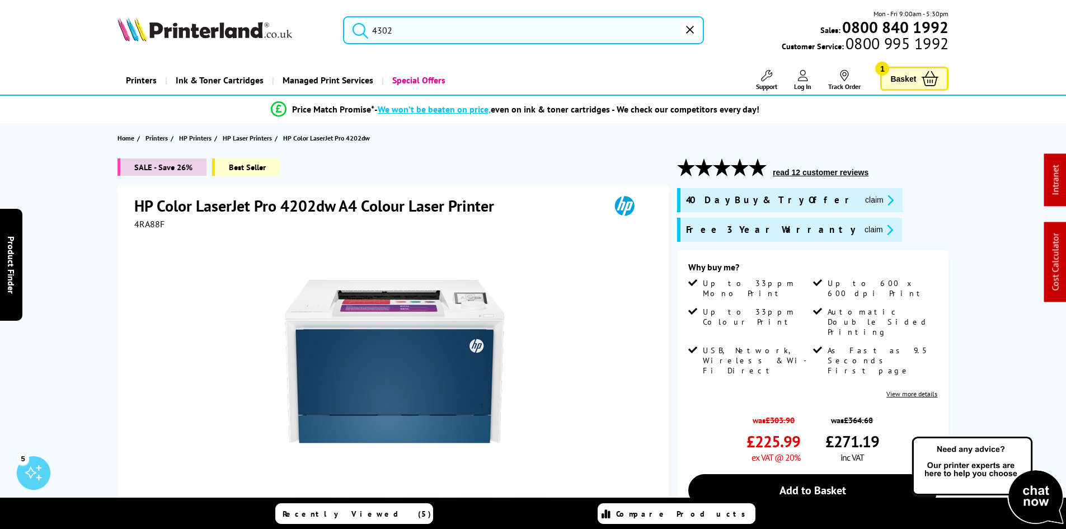
drag, startPoint x: 292, startPoint y: 381, endPoint x: 329, endPoint y: 38, distance: 344.5
click at [394, 28] on input "4302" at bounding box center [523, 30] width 361 height 28
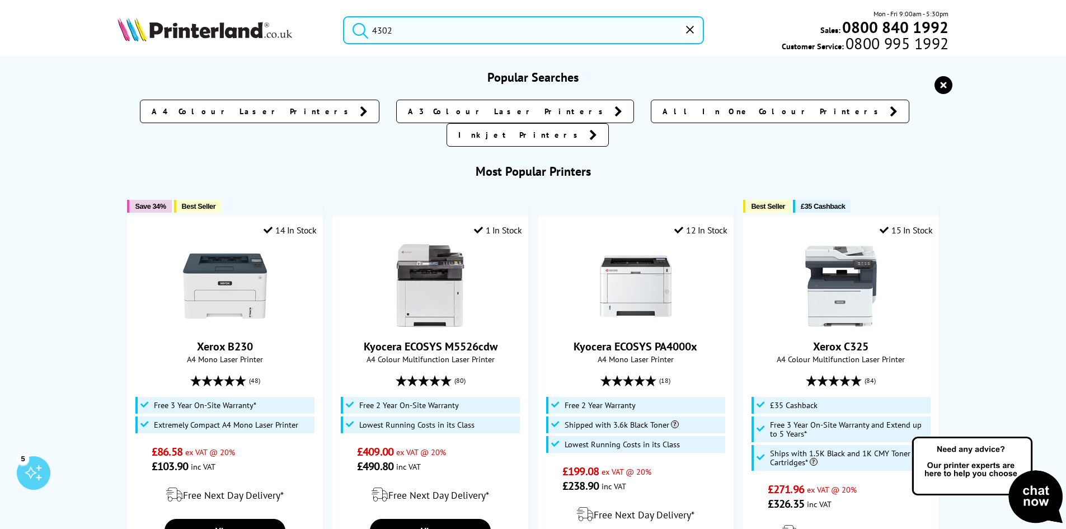
click at [394, 28] on input "4302" at bounding box center [523, 30] width 361 height 28
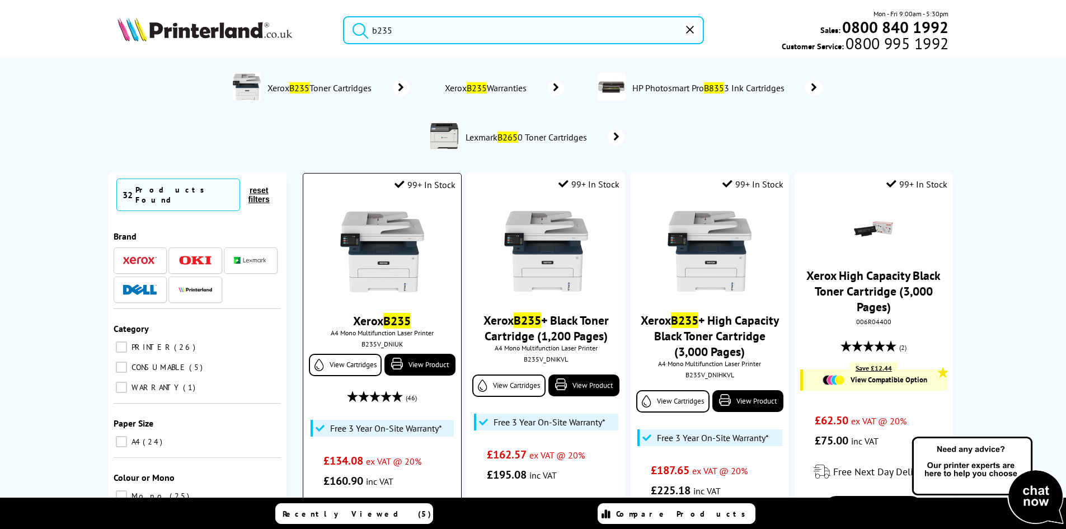
type input "b235"
click at [376, 239] on img at bounding box center [382, 252] width 84 height 84
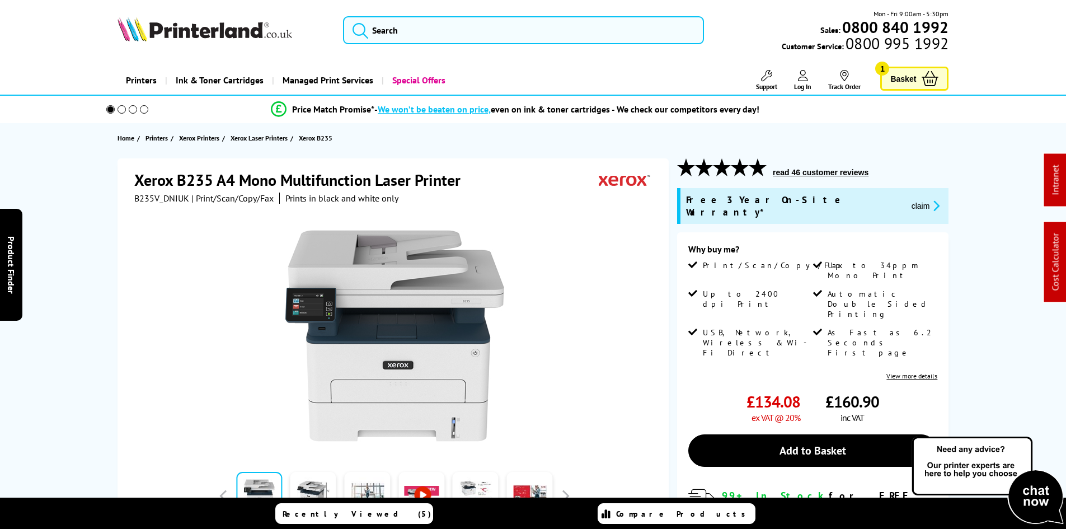
click at [86, 233] on div "Xerox B235 A4 Mono Multifunction Laser Printer B235V_DNIUK | Print/Scan/Copy/Fa…" at bounding box center [534, 430] width 896 height 545
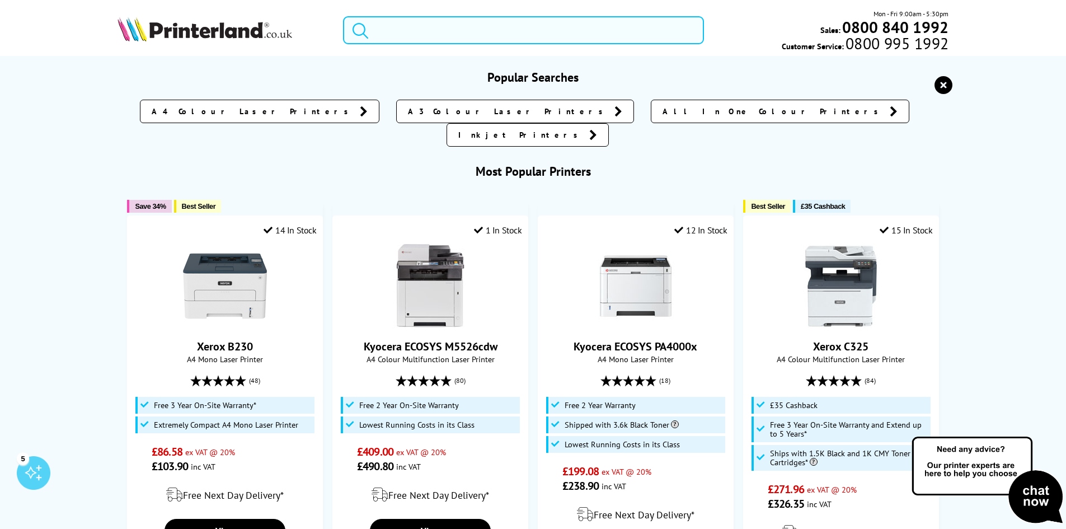
paste input "B605V_S"
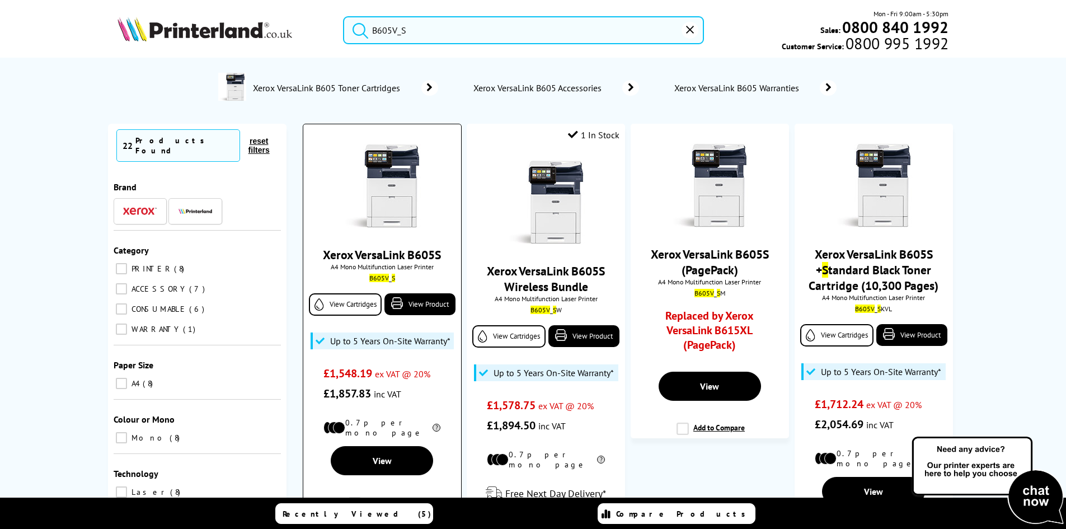
type input "B605V_S"
click at [395, 190] on img at bounding box center [382, 186] width 84 height 84
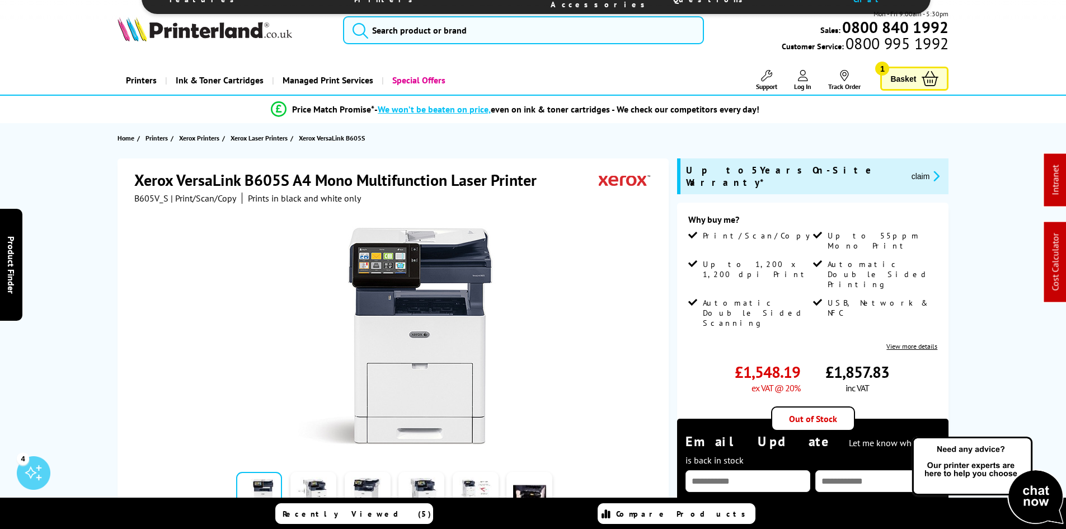
click at [97, 207] on div "Xerox VersaLink B605S A4 Mono Multifunction Laser Printer B605V_S | Print/Scan/…" at bounding box center [534, 444] width 896 height 573
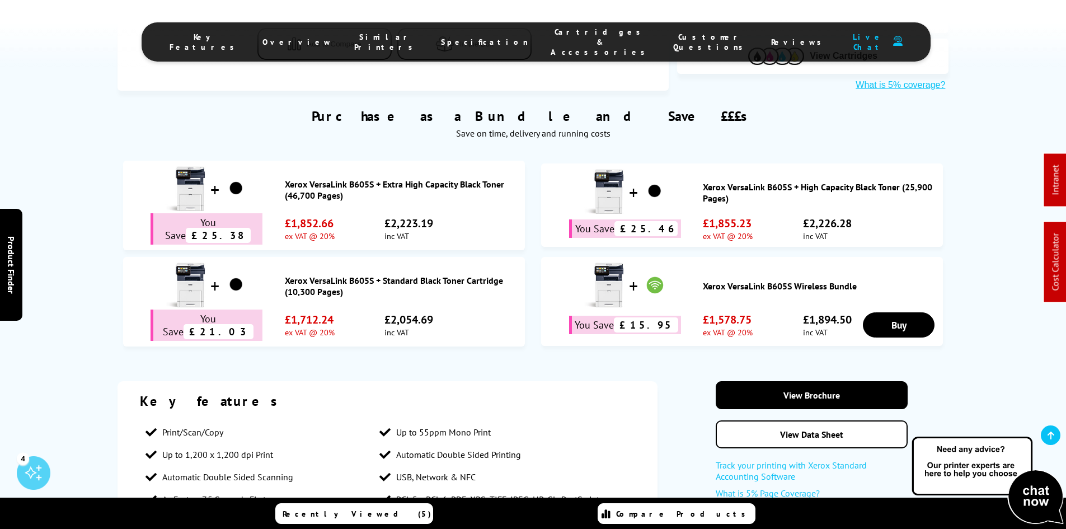
scroll to position [672, 0]
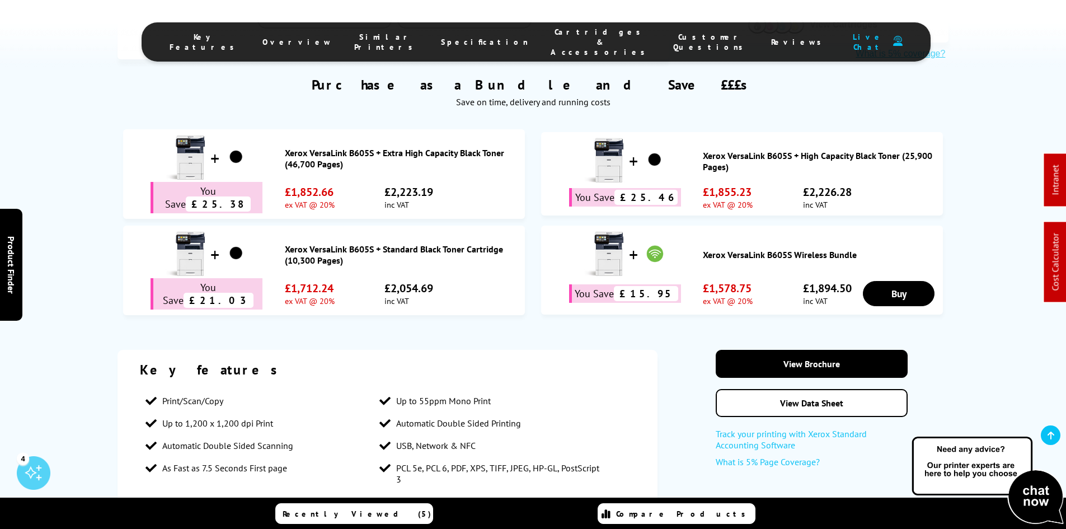
click at [551, 34] on span "Cartridges & Accessories" at bounding box center [601, 42] width 100 height 30
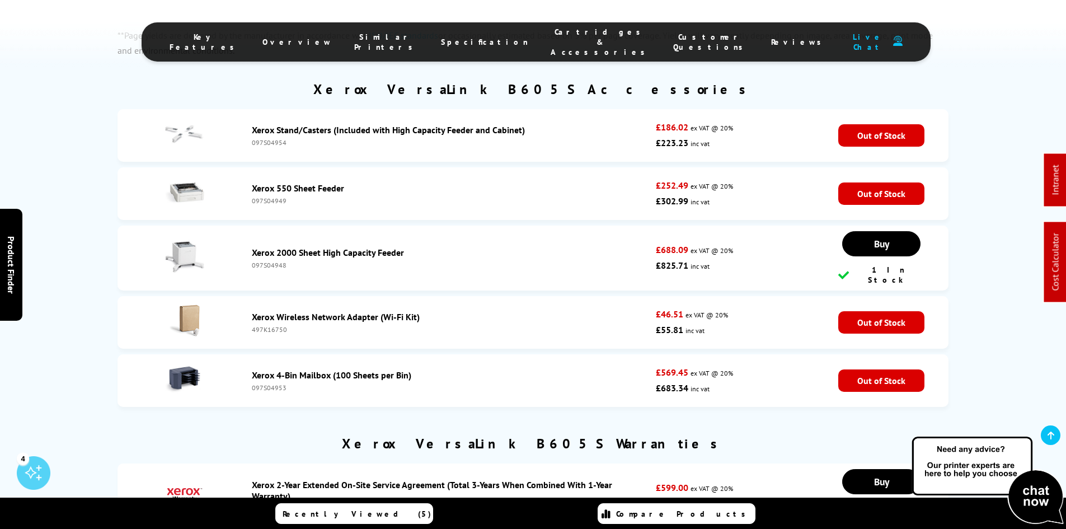
scroll to position [3898, 0]
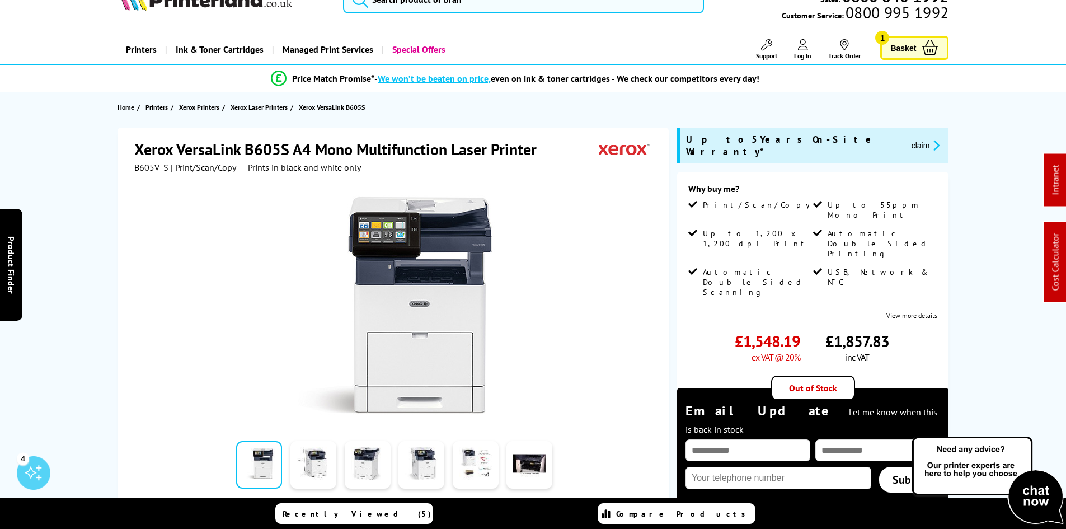
scroll to position [0, 0]
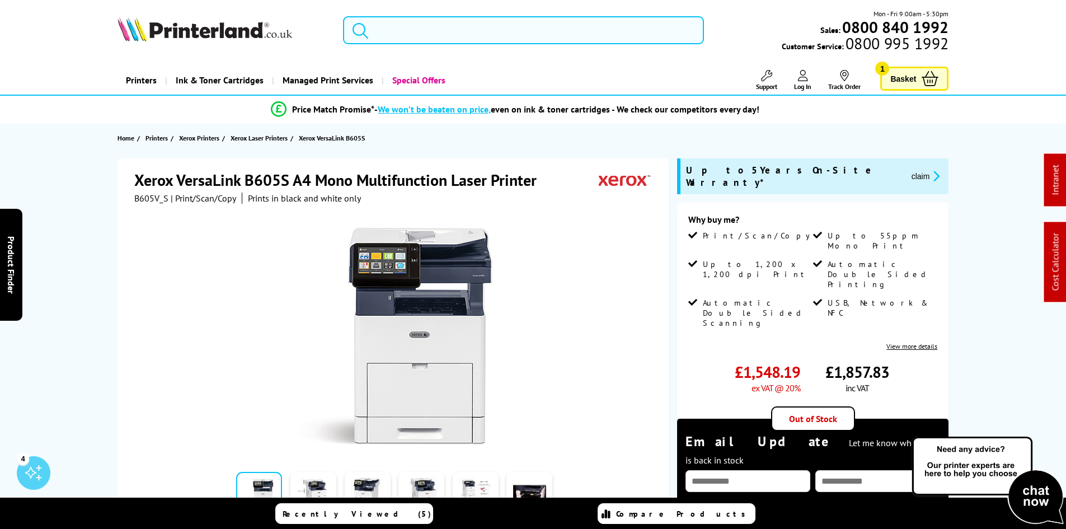
click at [483, 26] on input "search" at bounding box center [523, 30] width 361 height 28
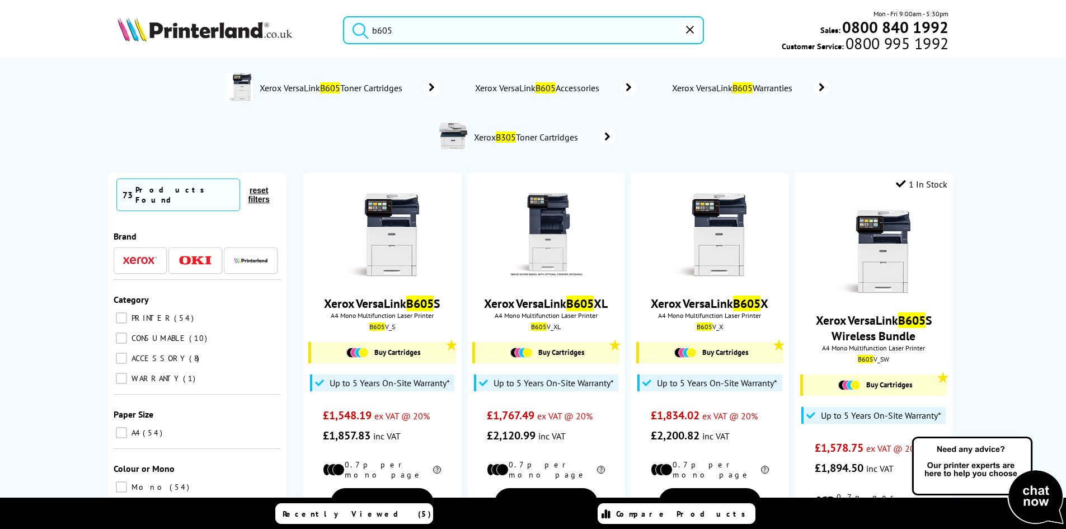
type input "b605"
click at [344, 16] on button "submit" at bounding box center [358, 28] width 28 height 25
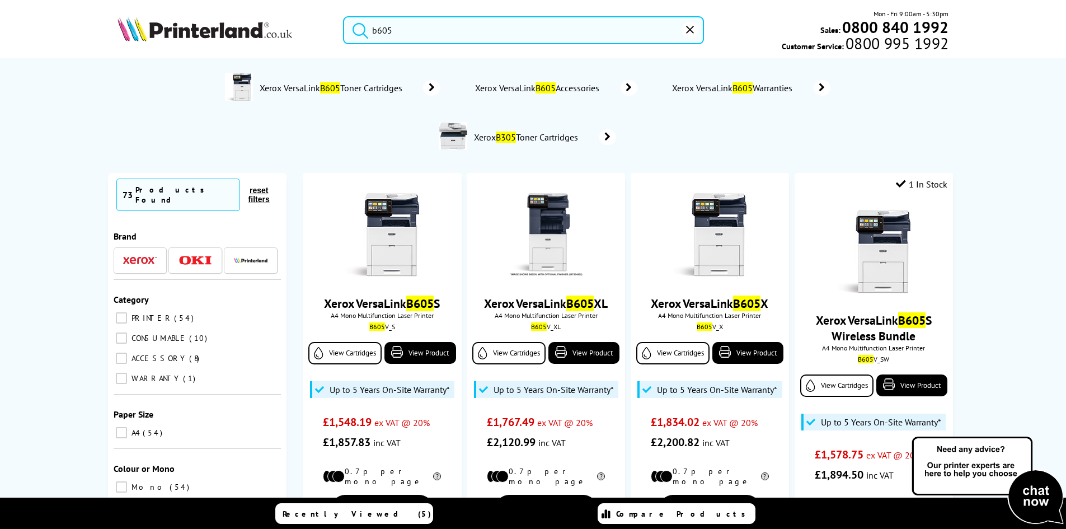
drag, startPoint x: 90, startPoint y: 272, endPoint x: 83, endPoint y: 244, distance: 28.8
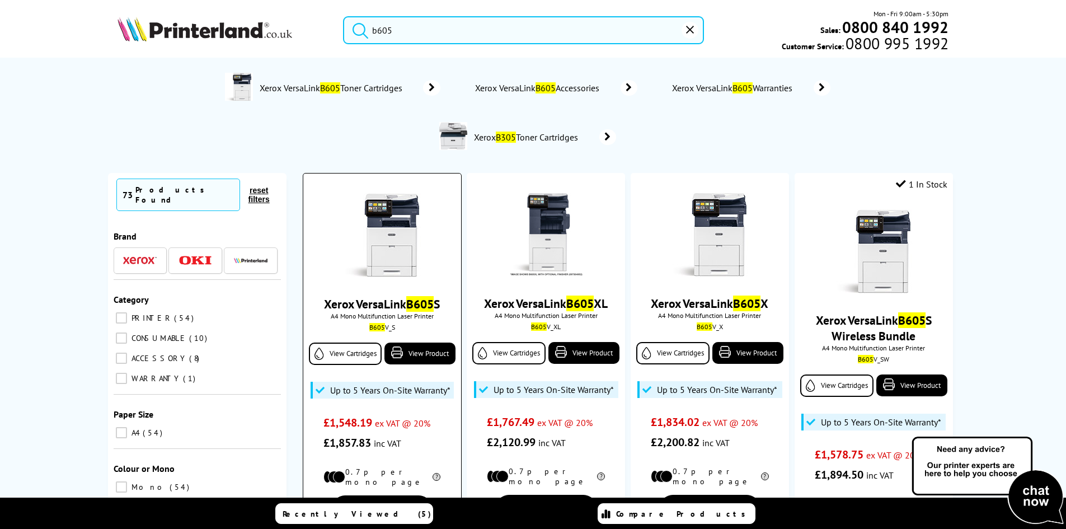
click at [406, 222] on img at bounding box center [382, 235] width 84 height 84
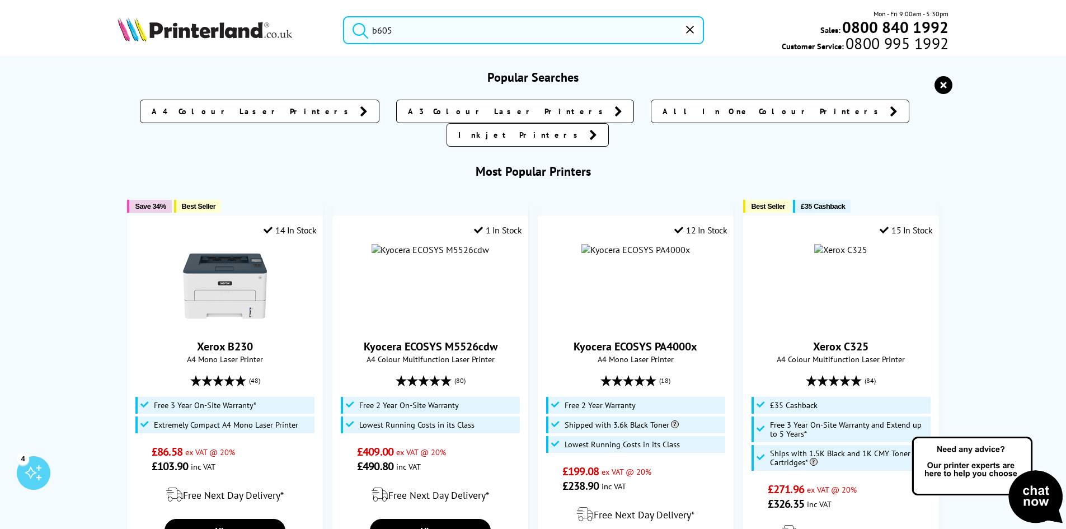
click at [415, 28] on input "b605" at bounding box center [523, 30] width 361 height 28
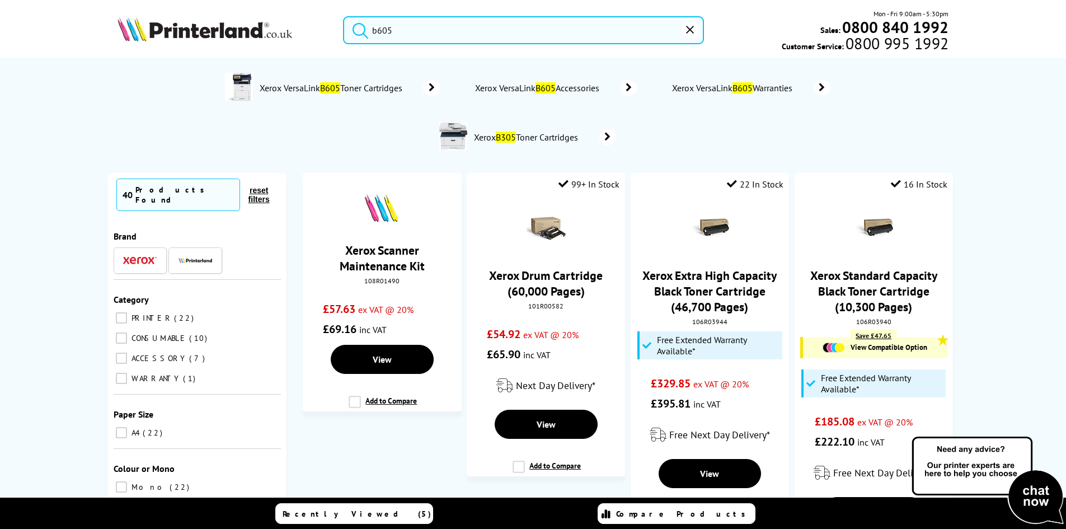
type input "b605"
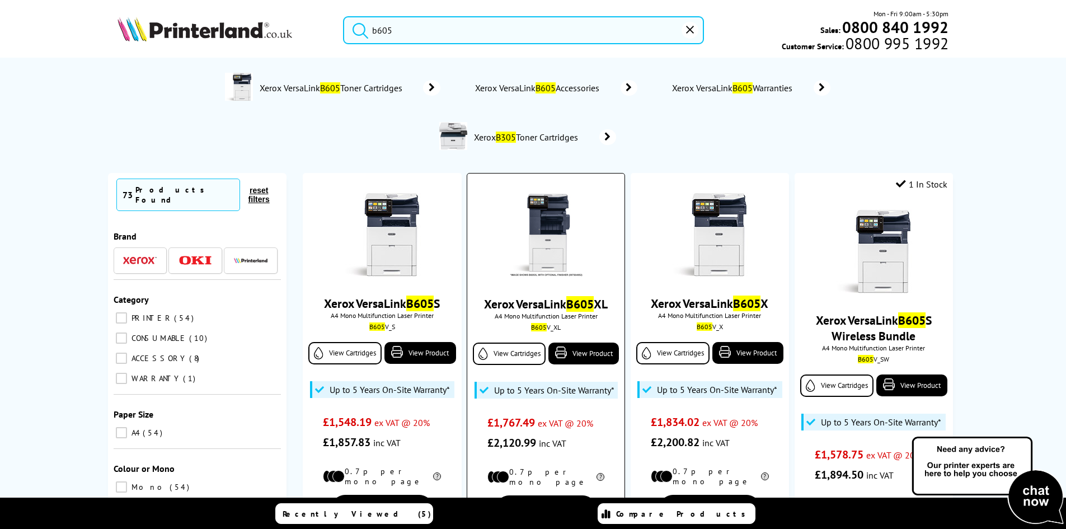
click at [535, 232] on img at bounding box center [546, 235] width 84 height 84
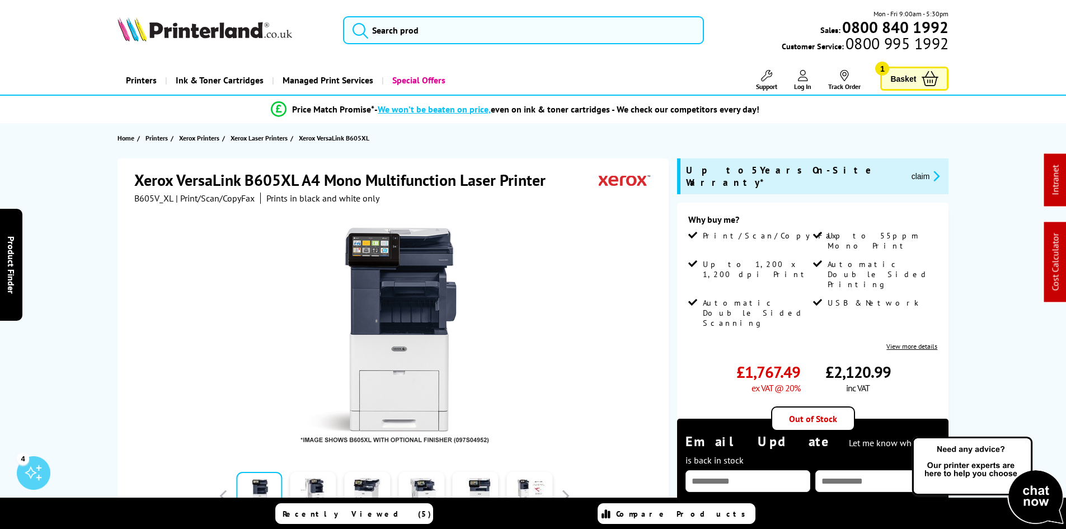
click at [98, 258] on div "Xerox VersaLink B605XL A4 Mono Multifunction Laser Printer B605V_XL | Print/Sca…" at bounding box center [534, 444] width 896 height 573
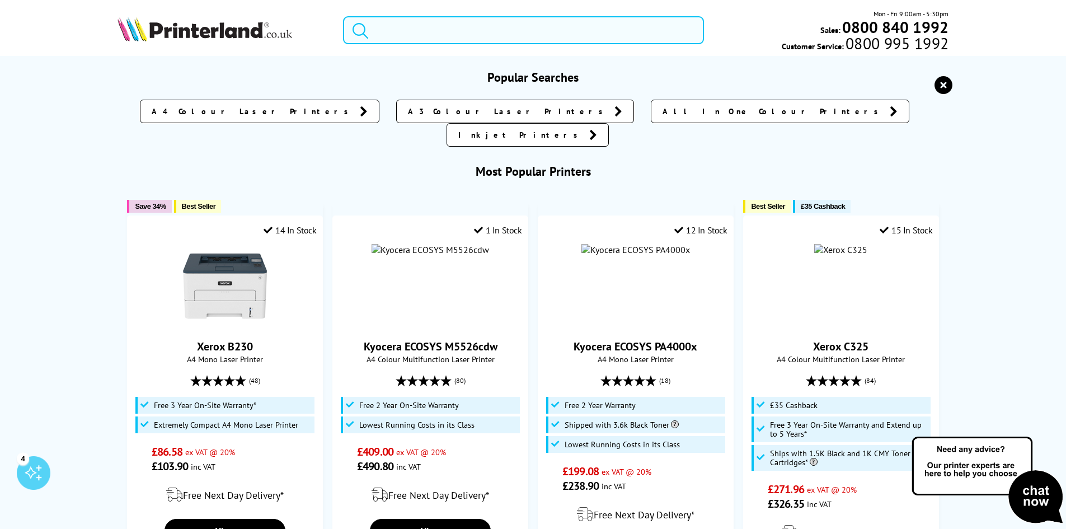
click at [392, 35] on input "search" at bounding box center [523, 30] width 361 height 28
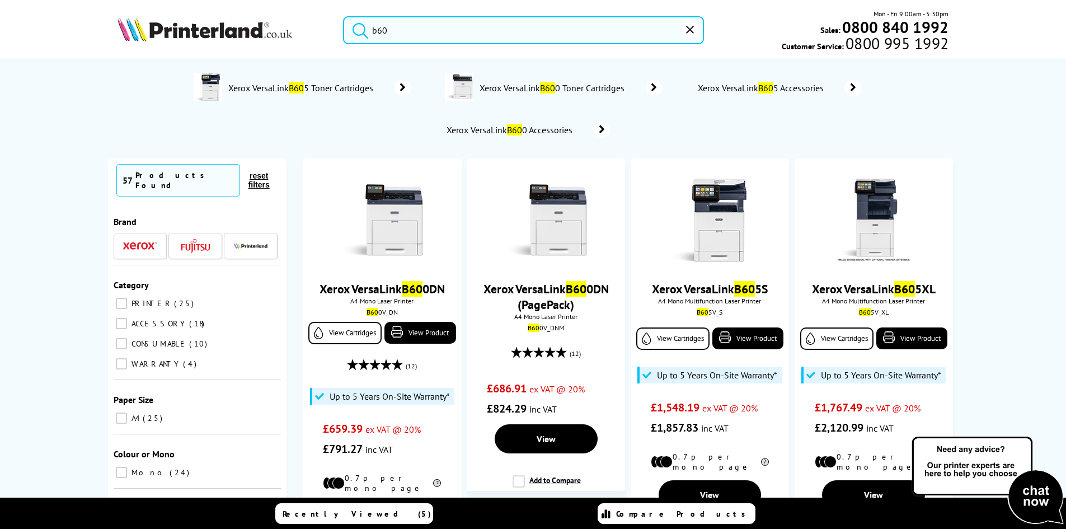
type input "b60"
